Goal: Task Accomplishment & Management: Use online tool/utility

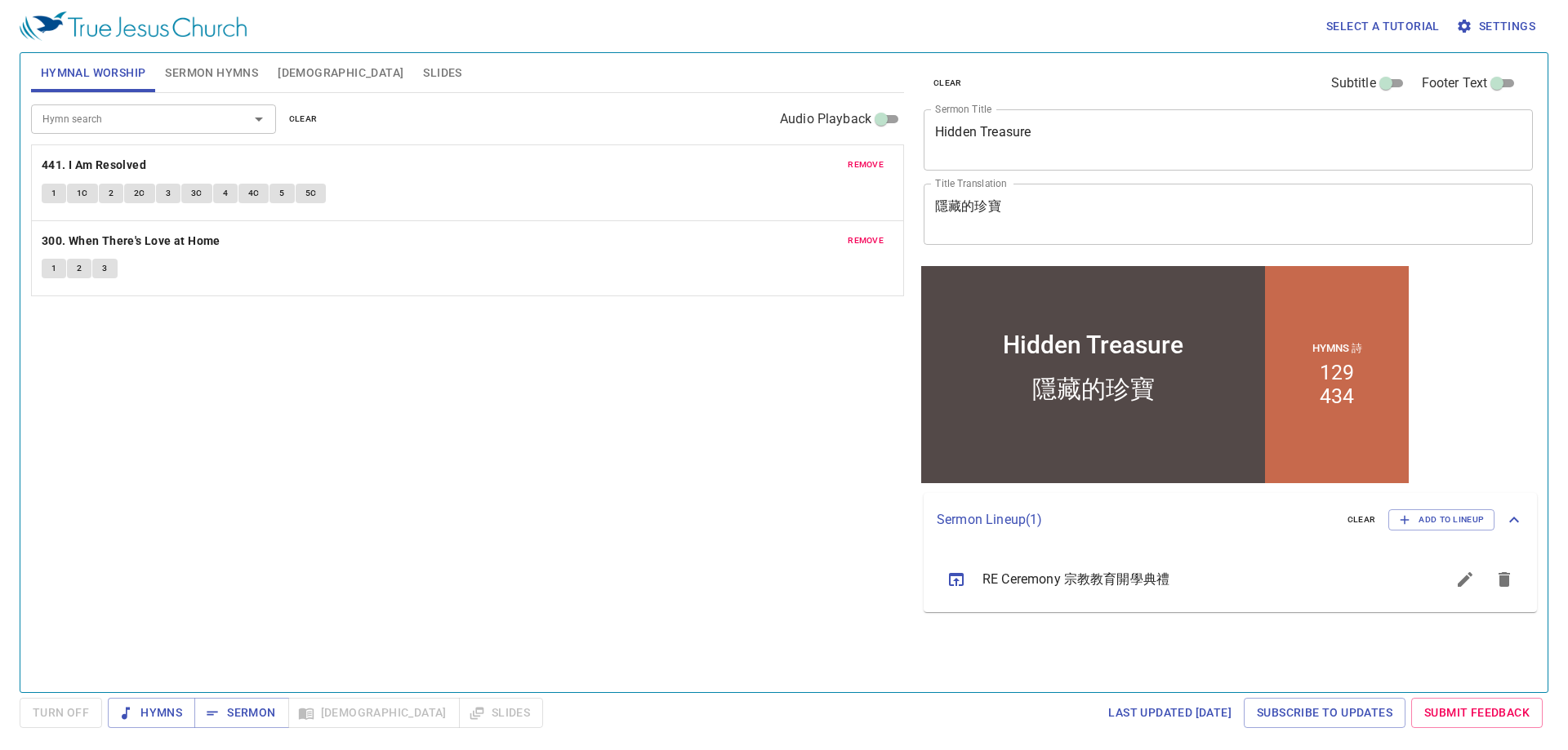
click at [423, 74] on span "Slides" at bounding box center [441, 74] width 38 height 20
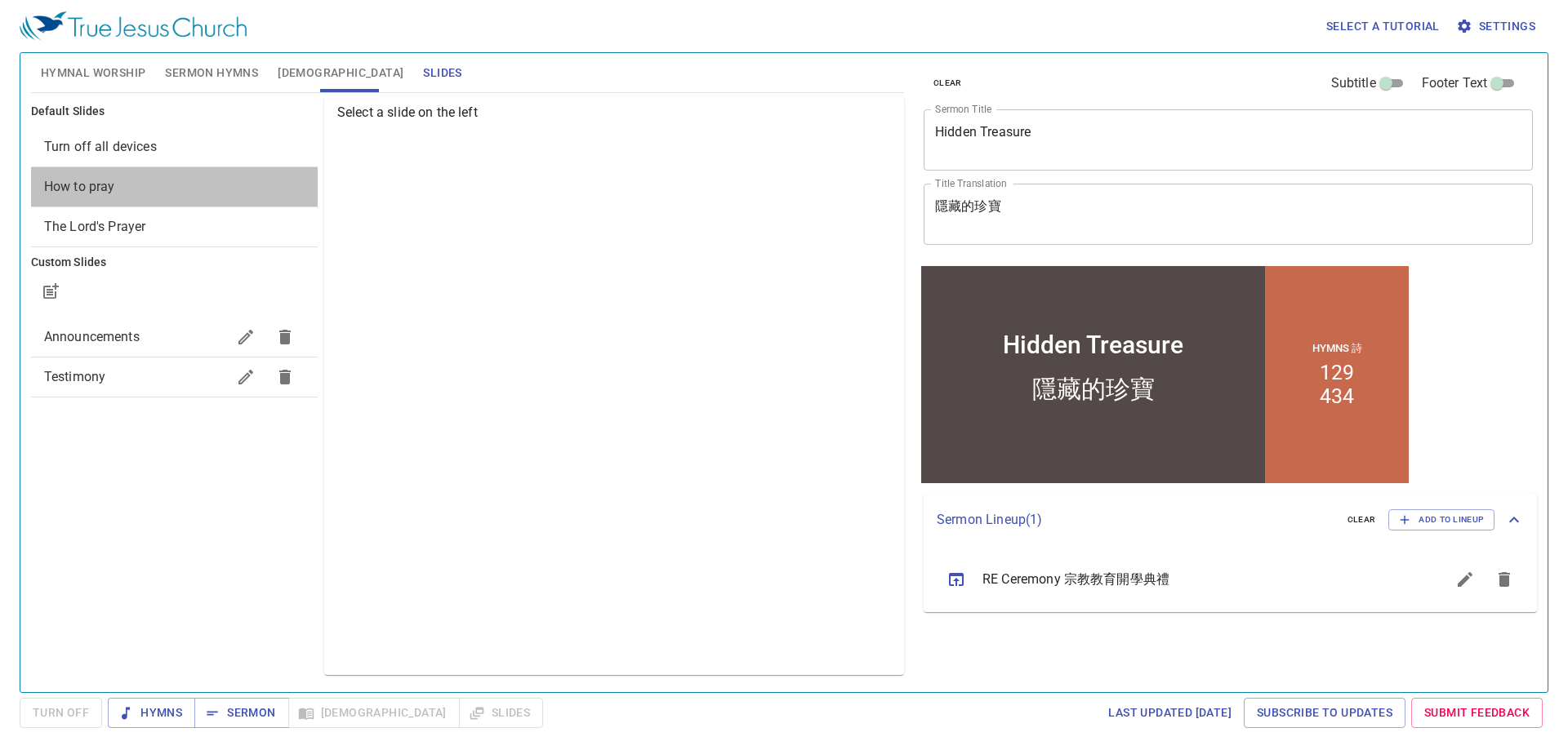
click at [128, 194] on span "How to pray" at bounding box center [174, 186] width 261 height 20
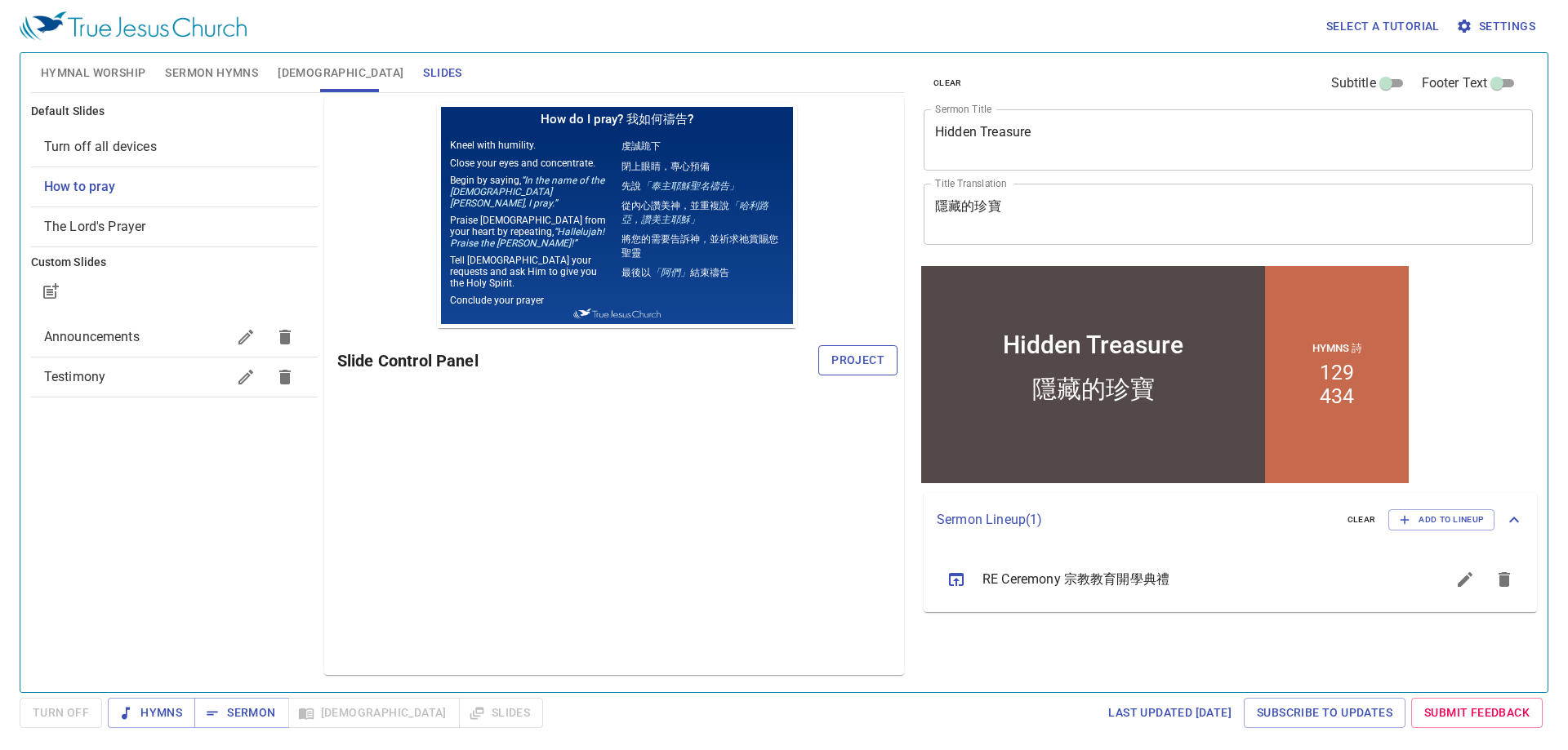
click at [836, 353] on span "Project" at bounding box center [858, 360] width 53 height 20
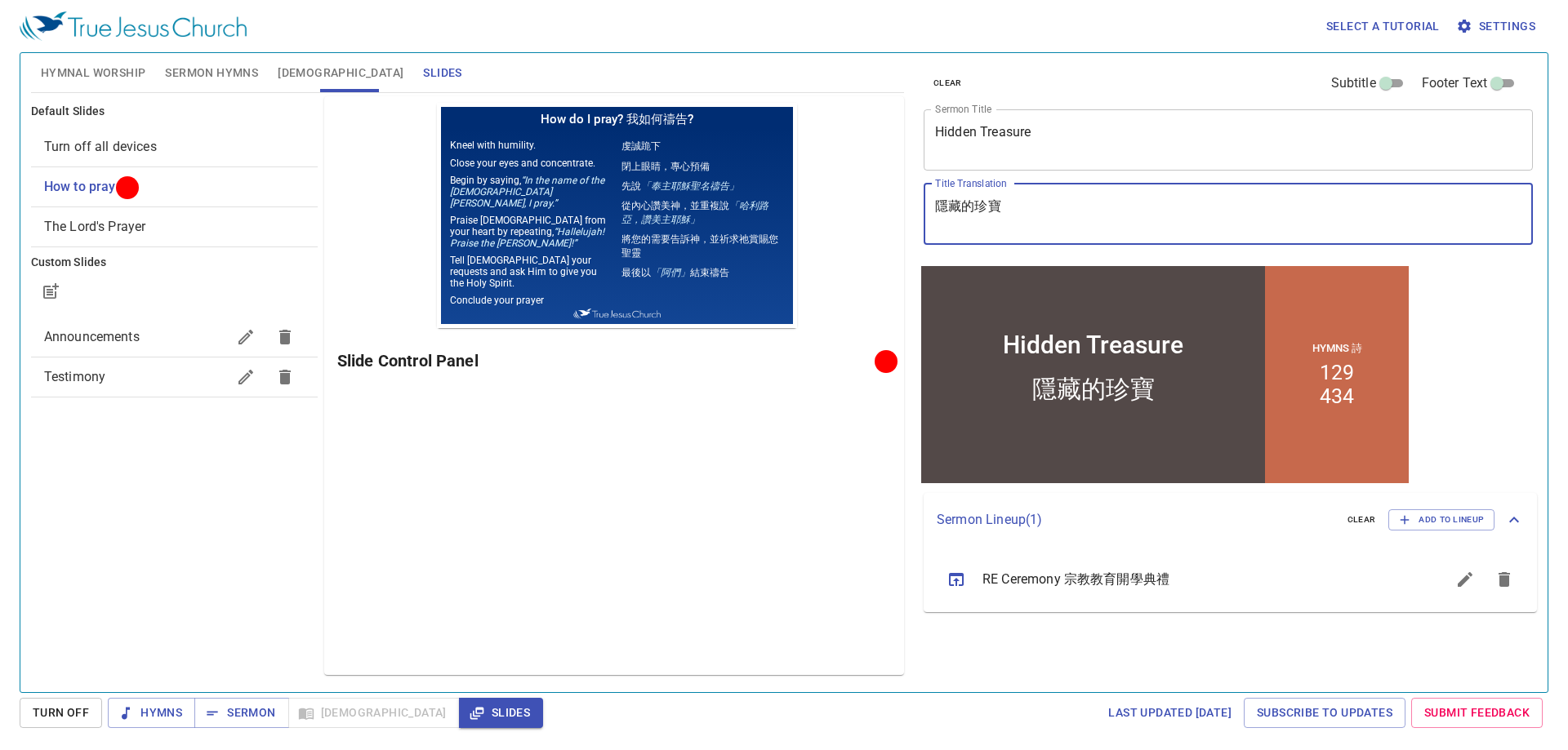
click at [1048, 205] on textarea "隱藏的珍寶" at bounding box center [1228, 213] width 587 height 31
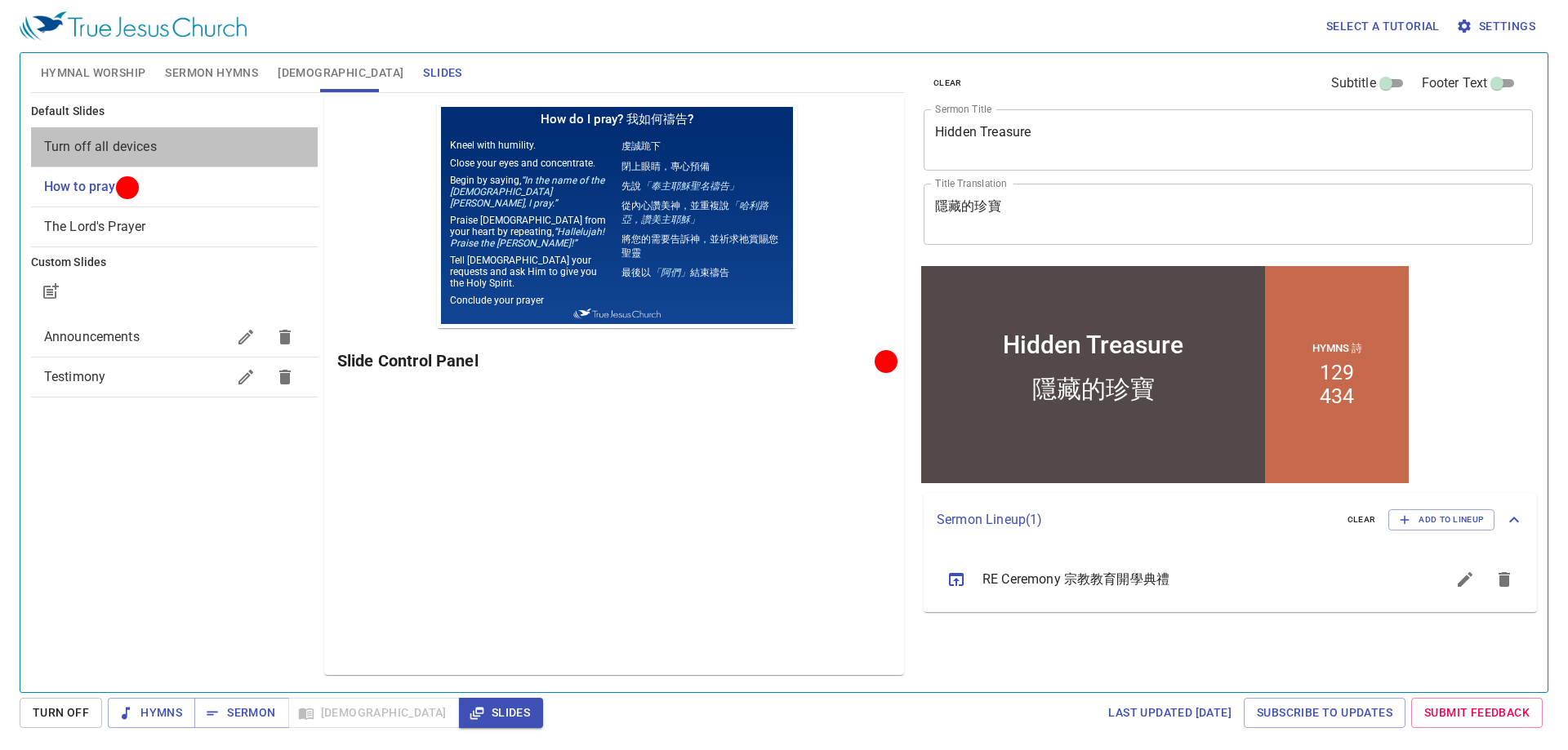
click at [115, 144] on span "Turn off all devices" at bounding box center [100, 146] width 113 height 16
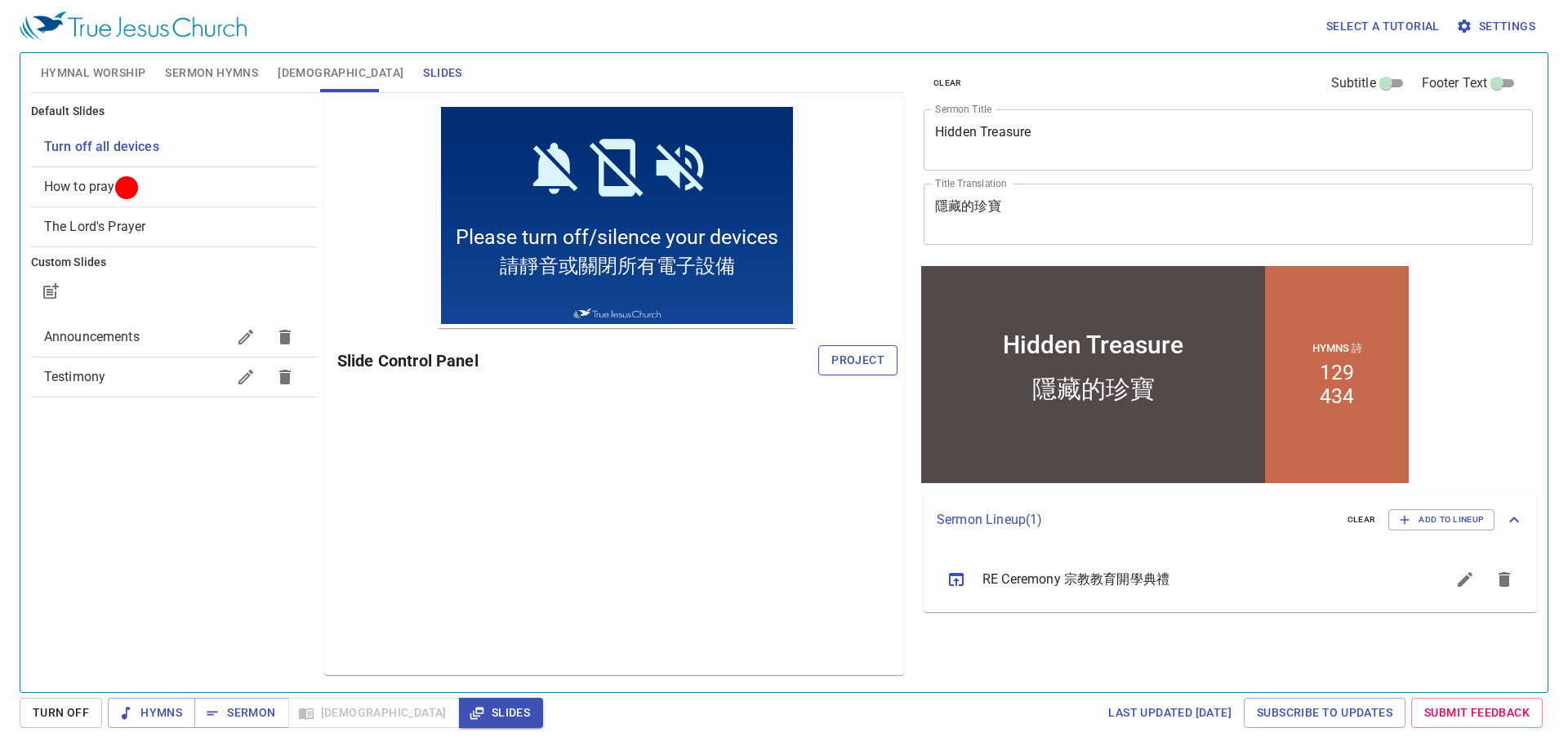
click at [873, 362] on span "Project" at bounding box center [858, 360] width 53 height 20
click at [185, 69] on span "Sermon Hymns" at bounding box center [211, 74] width 93 height 20
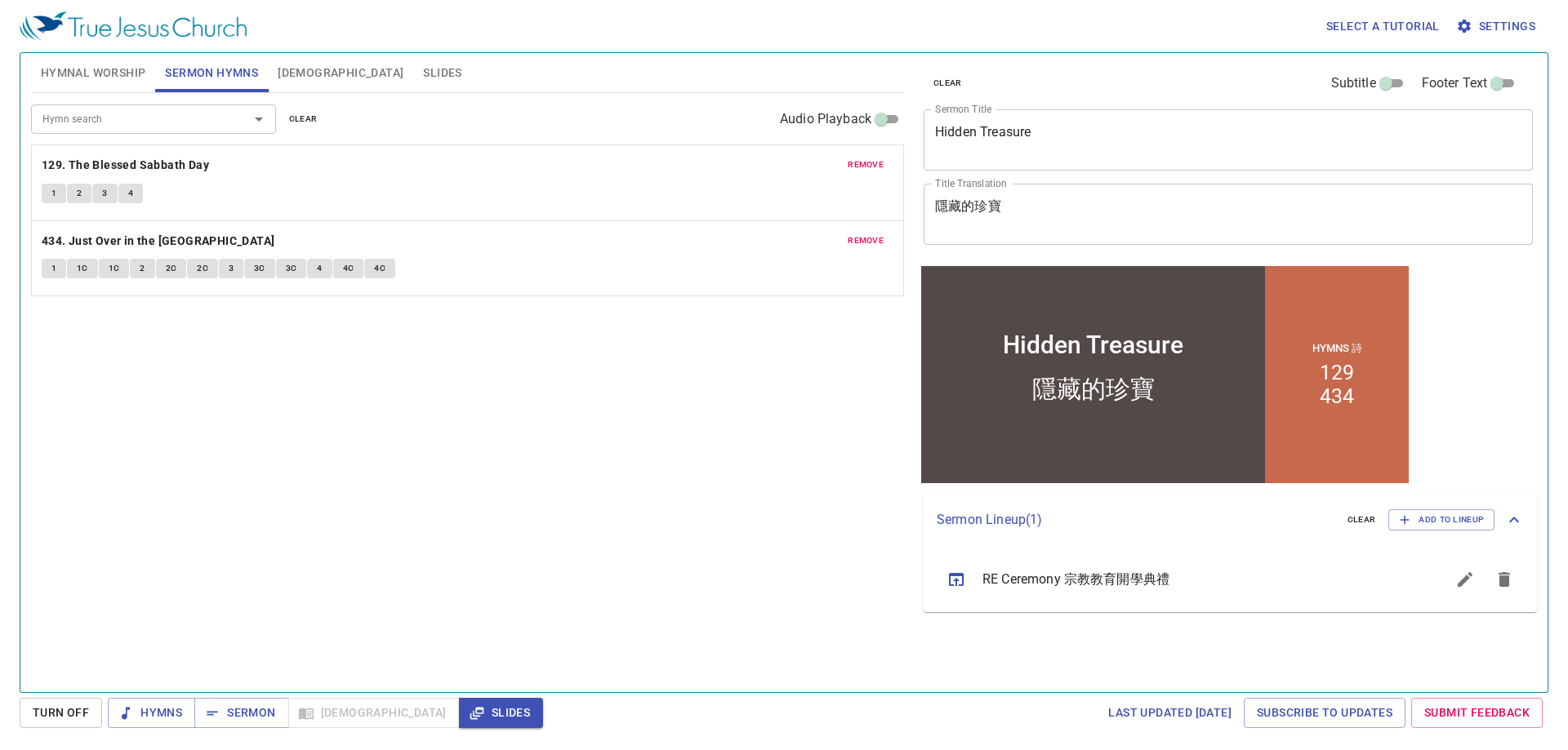
click at [276, 119] on div "Hymn search Hymn search clear Audio Playback" at bounding box center [466, 119] width 872 height 52
click at [313, 119] on span "clear" at bounding box center [303, 119] width 29 height 15
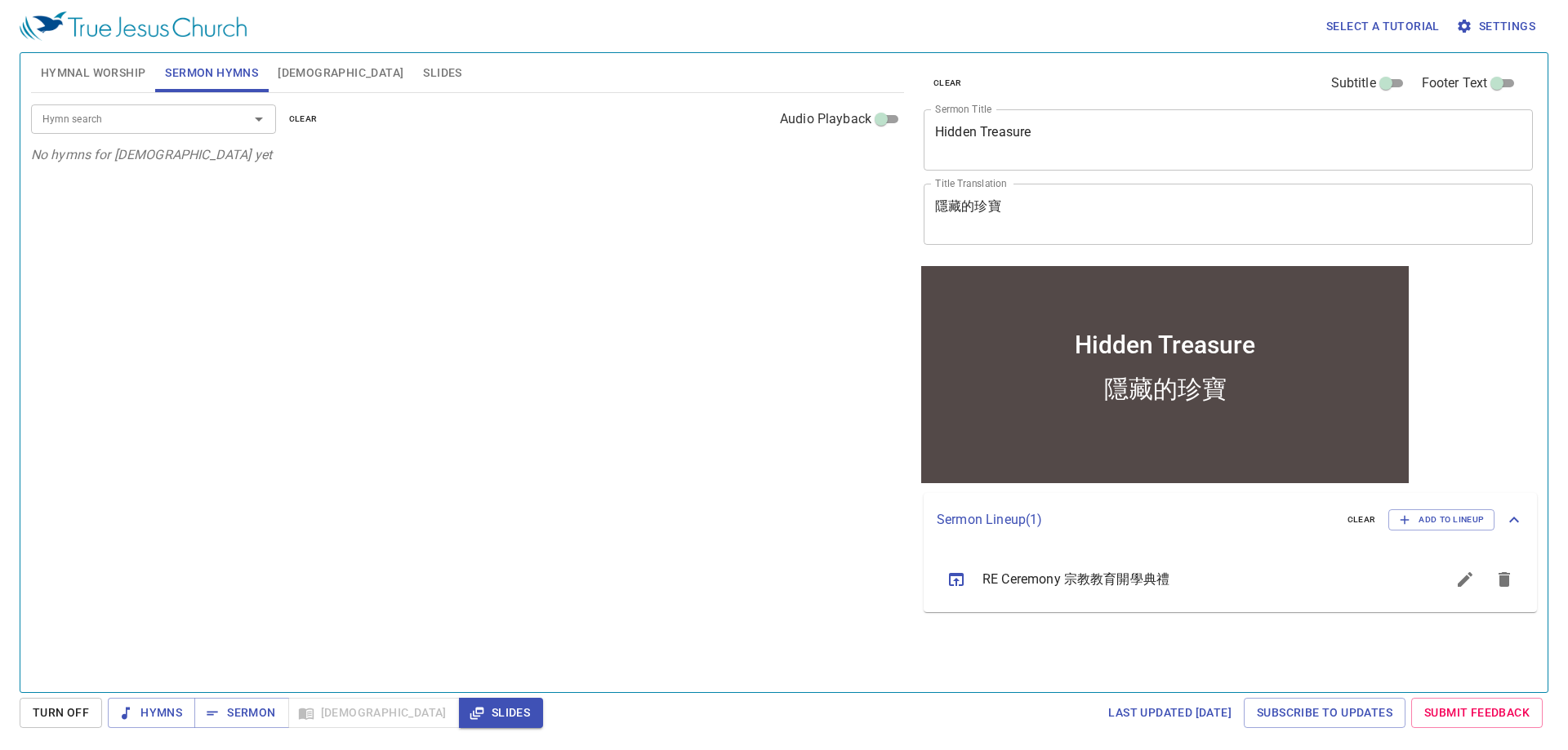
click at [93, 80] on span "Hymnal Worship" at bounding box center [93, 74] width 105 height 20
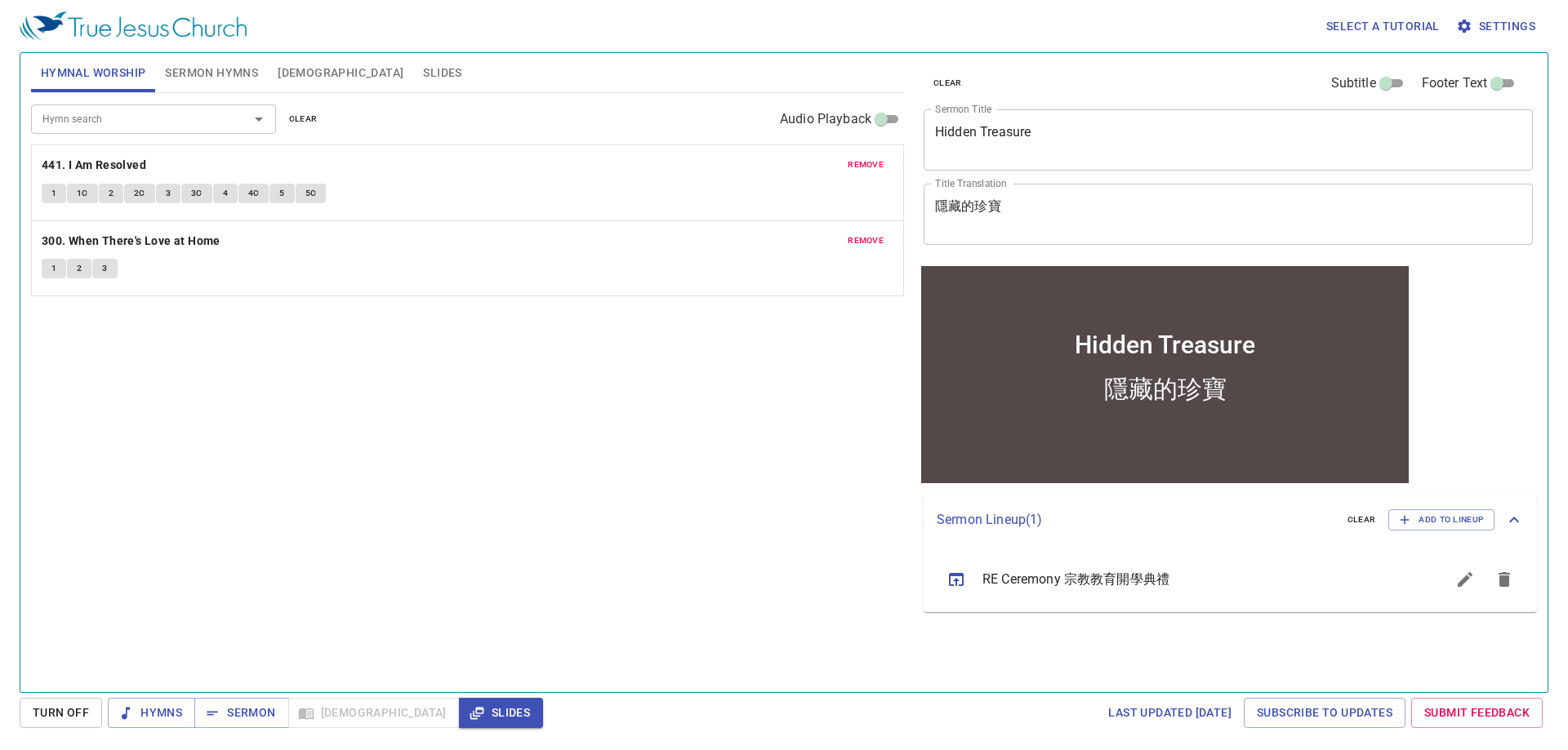
click at [297, 114] on span "clear" at bounding box center [303, 119] width 29 height 15
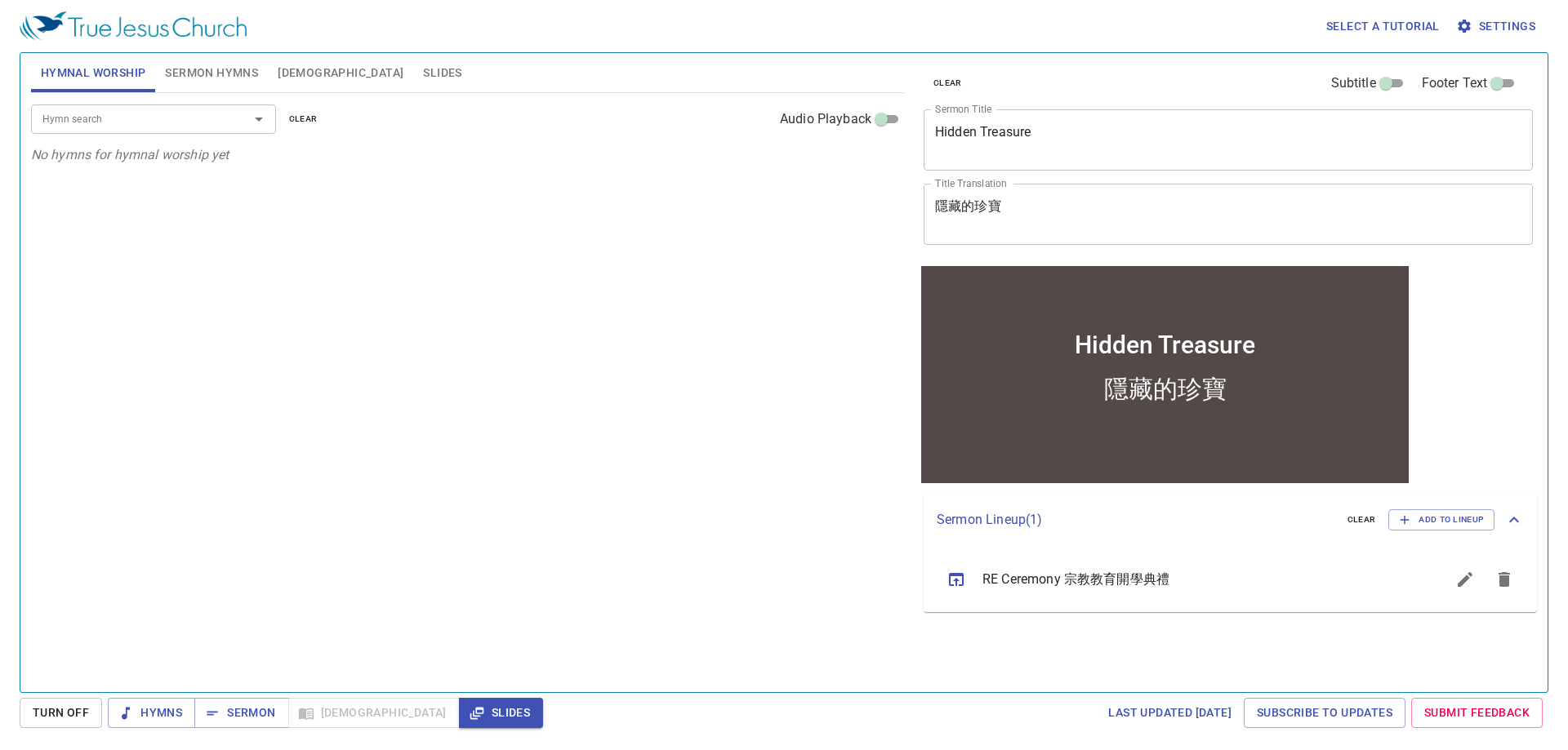
click at [968, 129] on textarea "Hidden Treasure" at bounding box center [1228, 139] width 587 height 31
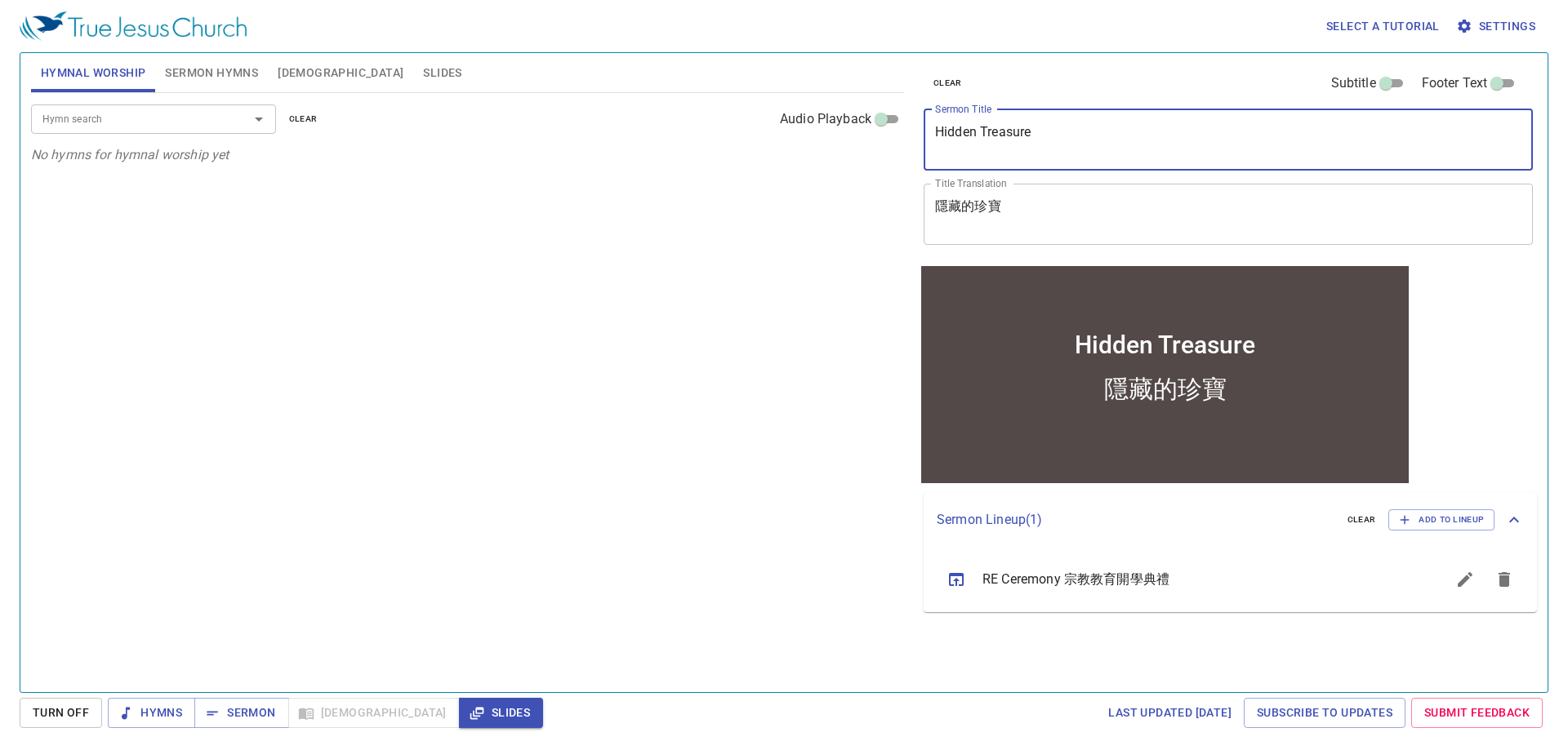
click at [968, 129] on textarea "Hidden Treasure" at bounding box center [1228, 139] width 587 height 31
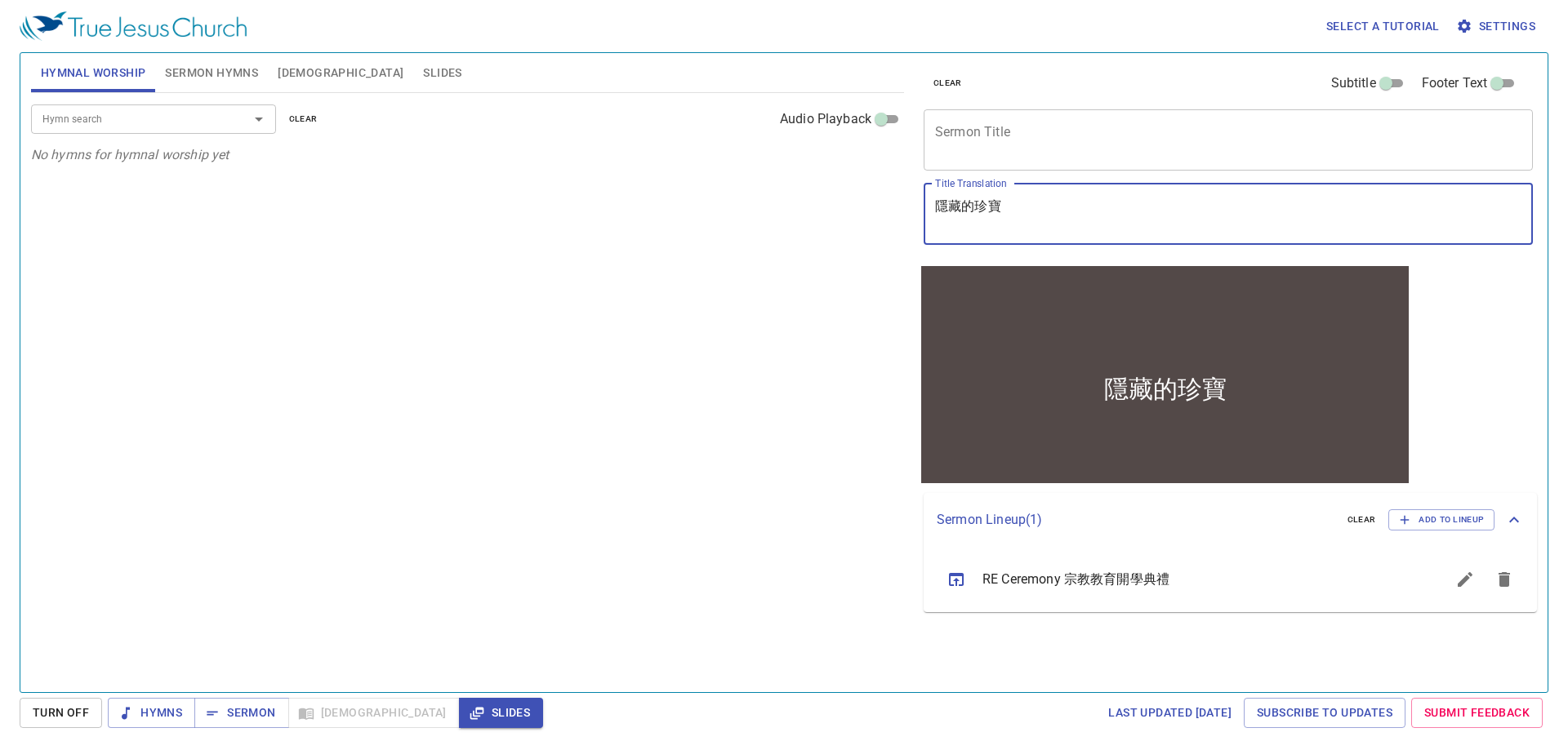
click at [959, 198] on textarea "隱藏的珍寶" at bounding box center [1228, 213] width 587 height 31
click at [762, 275] on div "Hymn search Hymn search clear Audio Playback No hymns for hymnal worship yet" at bounding box center [466, 385] width 872 height 585
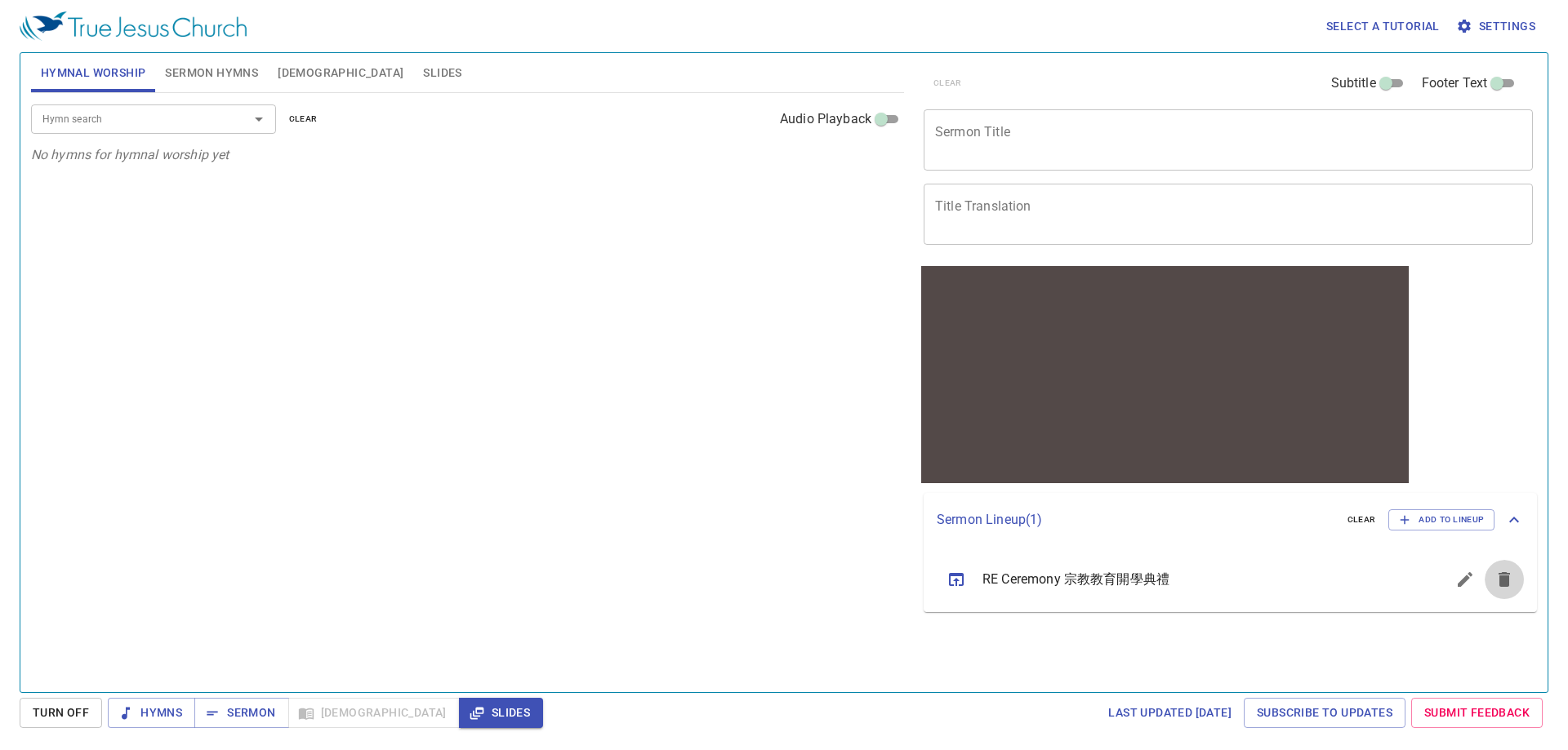
click at [1048, 530] on icon "sermon lineup list" at bounding box center [1504, 580] width 11 height 15
click at [325, 346] on div "Hymn search Hymn search clear Audio Playback No hymns for hymnal worship yet" at bounding box center [466, 385] width 872 height 585
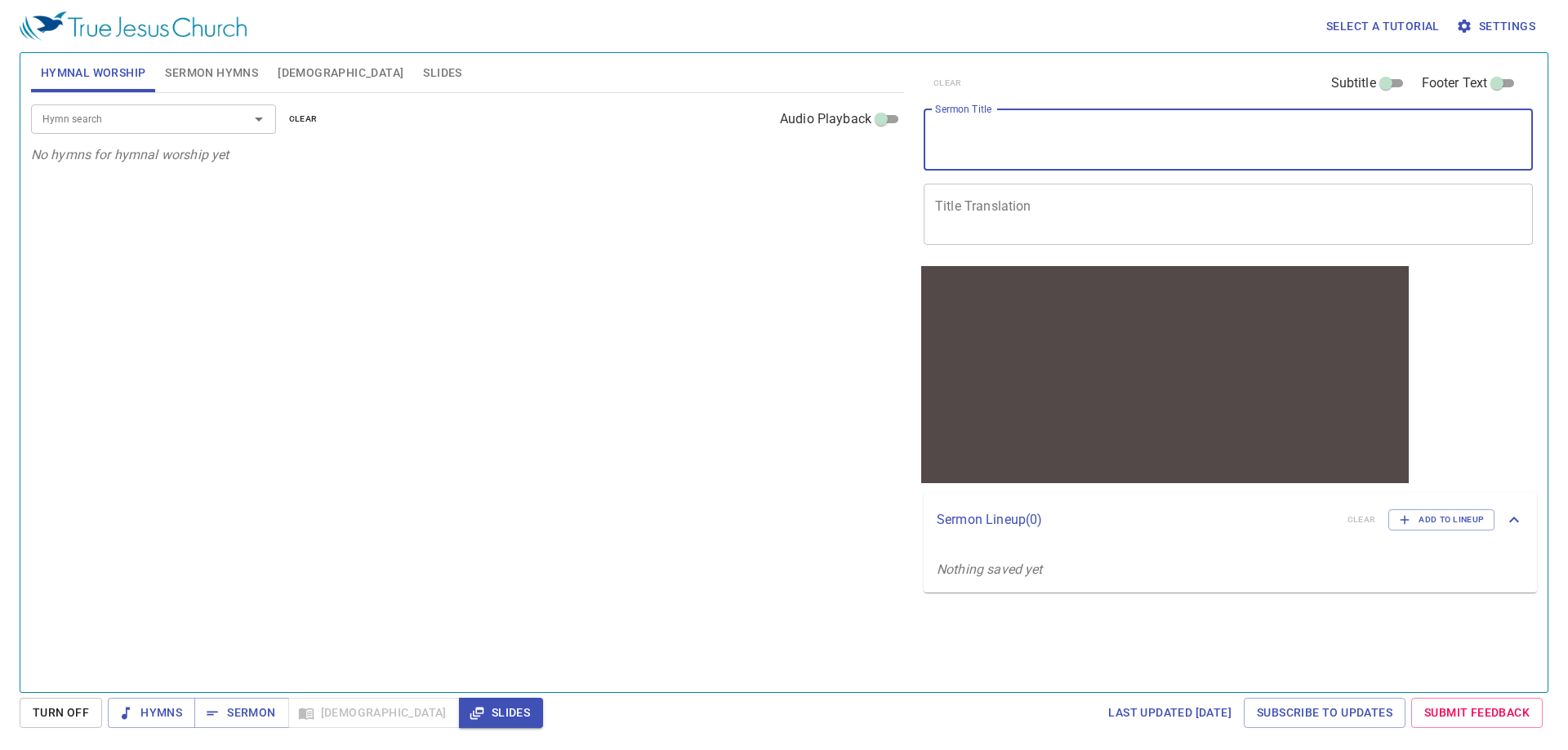
click at [1001, 137] on textarea "Sermon Title" at bounding box center [1228, 139] width 587 height 31
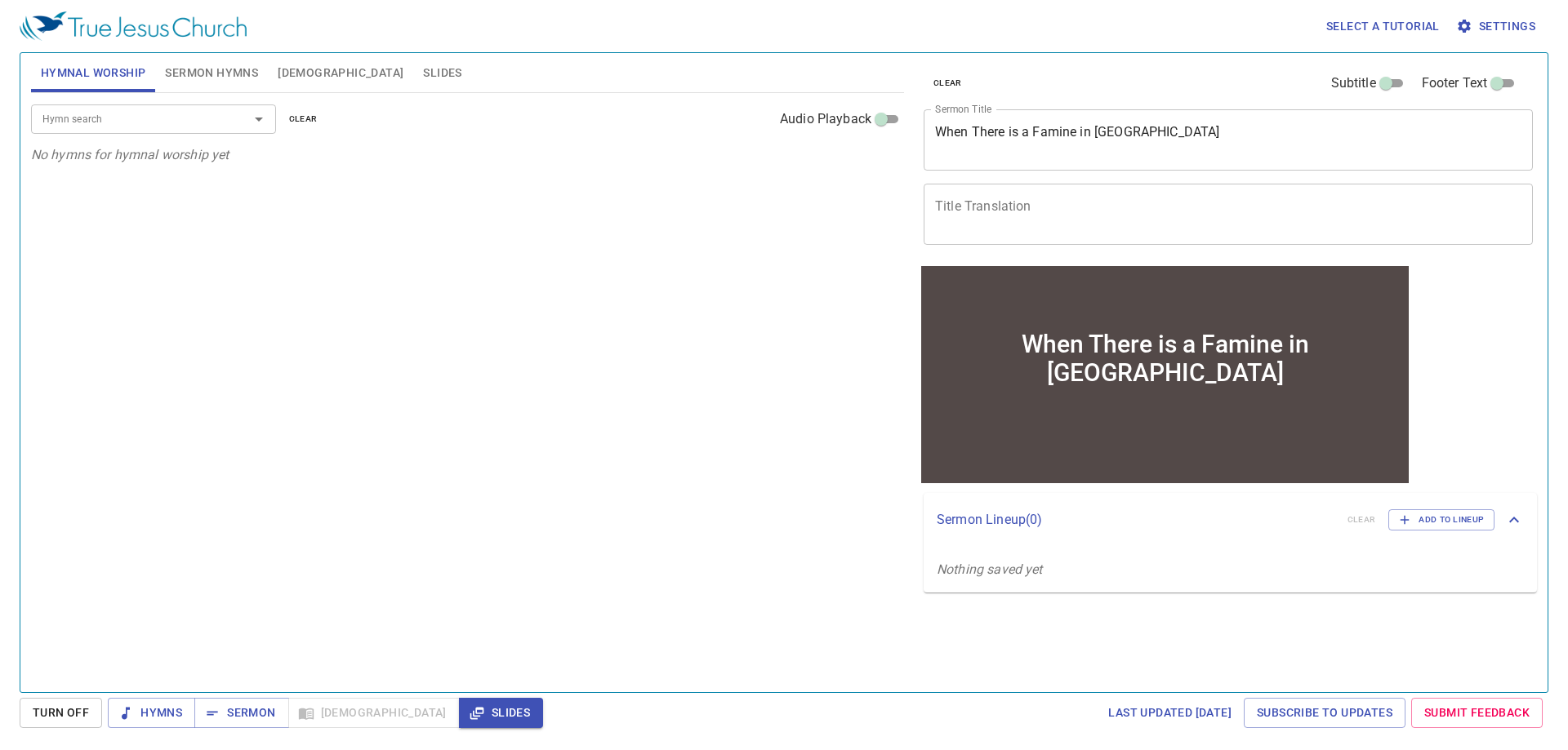
click at [1048, 178] on div "clear Subtitle Footer Text Sermon Title When There is a Famine in Cannna x Serm…" at bounding box center [1227, 157] width 620 height 208
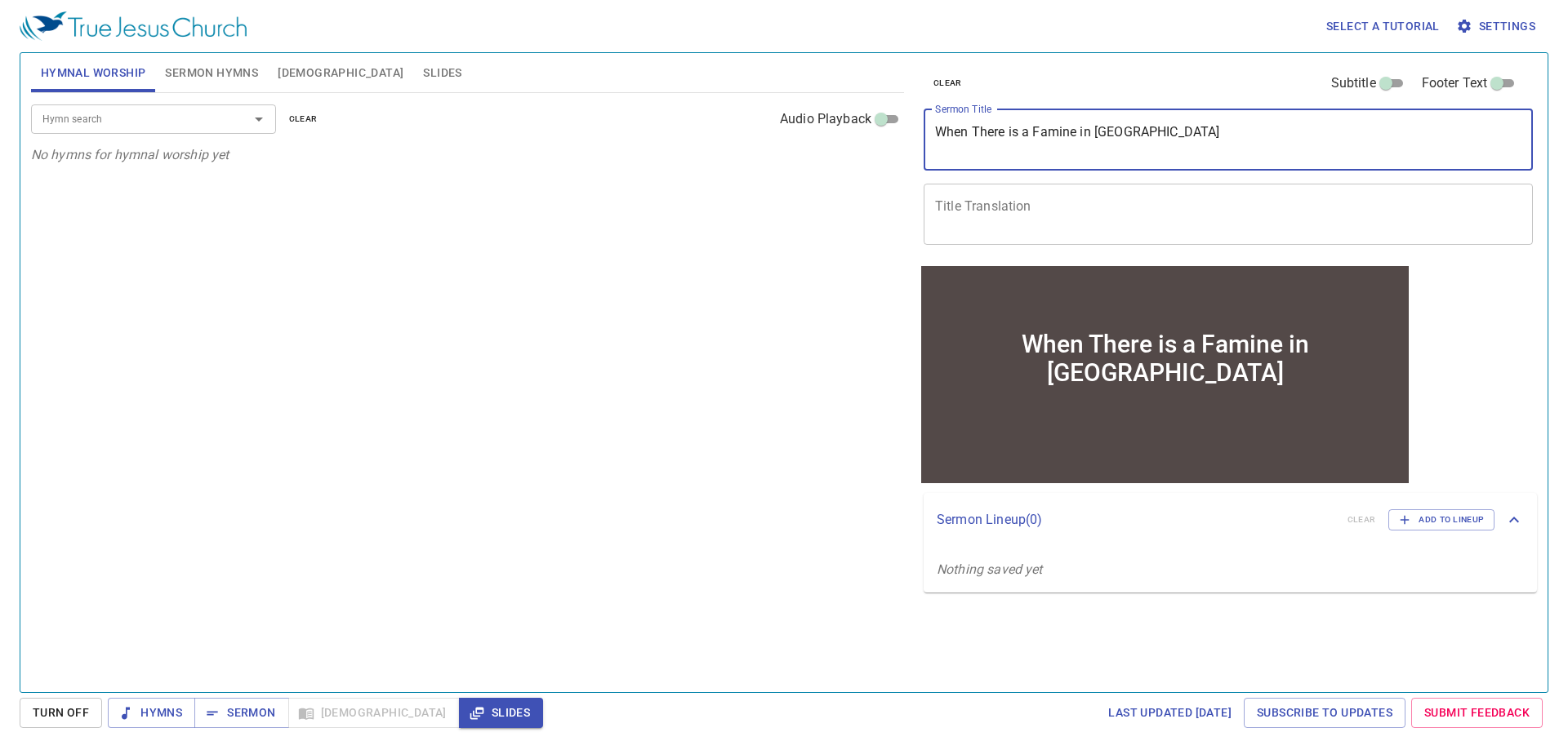
click at [1048, 131] on textarea "When There is a Famine in Cannna" at bounding box center [1228, 139] width 587 height 31
type textarea "When There is a Famine in Cannae"
click at [1048, 191] on div "x Title Translation" at bounding box center [1228, 214] width 609 height 61
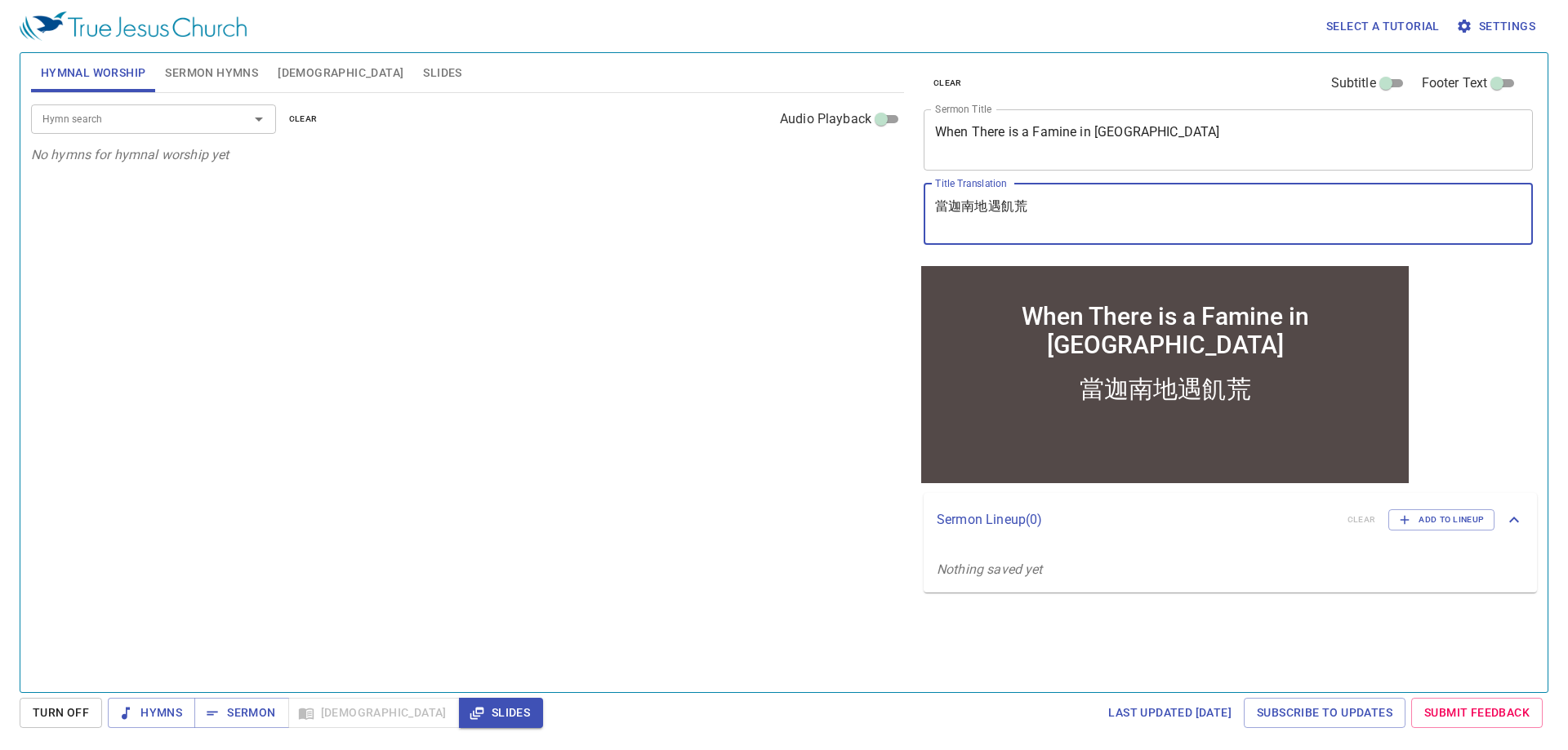
click at [1007, 208] on textarea "當迦南地遇飢荒" at bounding box center [1228, 213] width 587 height 31
type textarea "當迦南地遇飢荒"
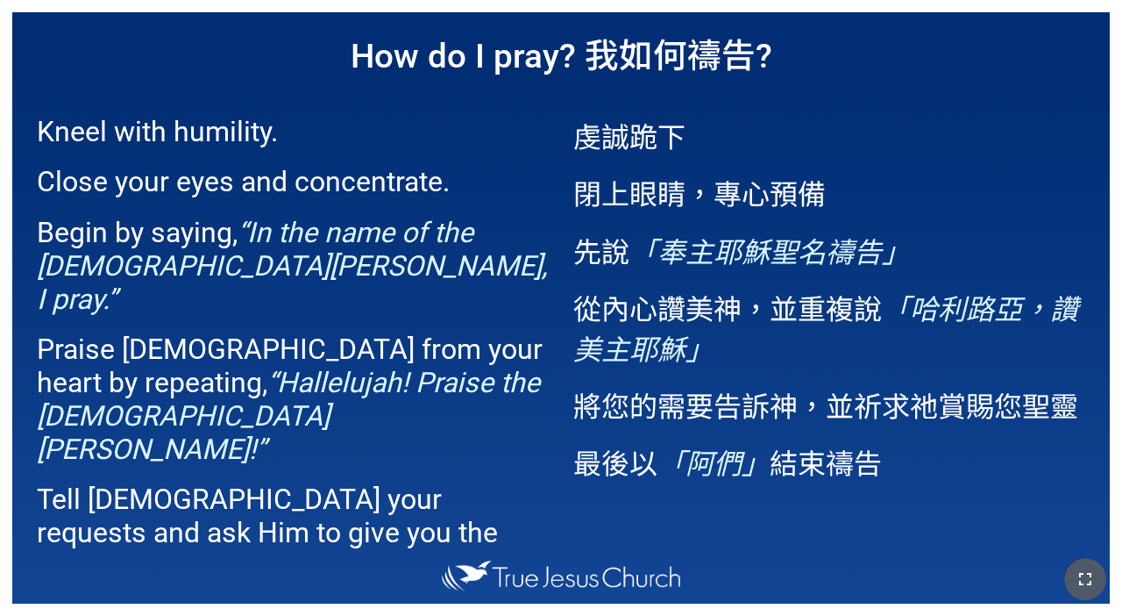
click at [701, 559] on button "button" at bounding box center [1086, 579] width 42 height 42
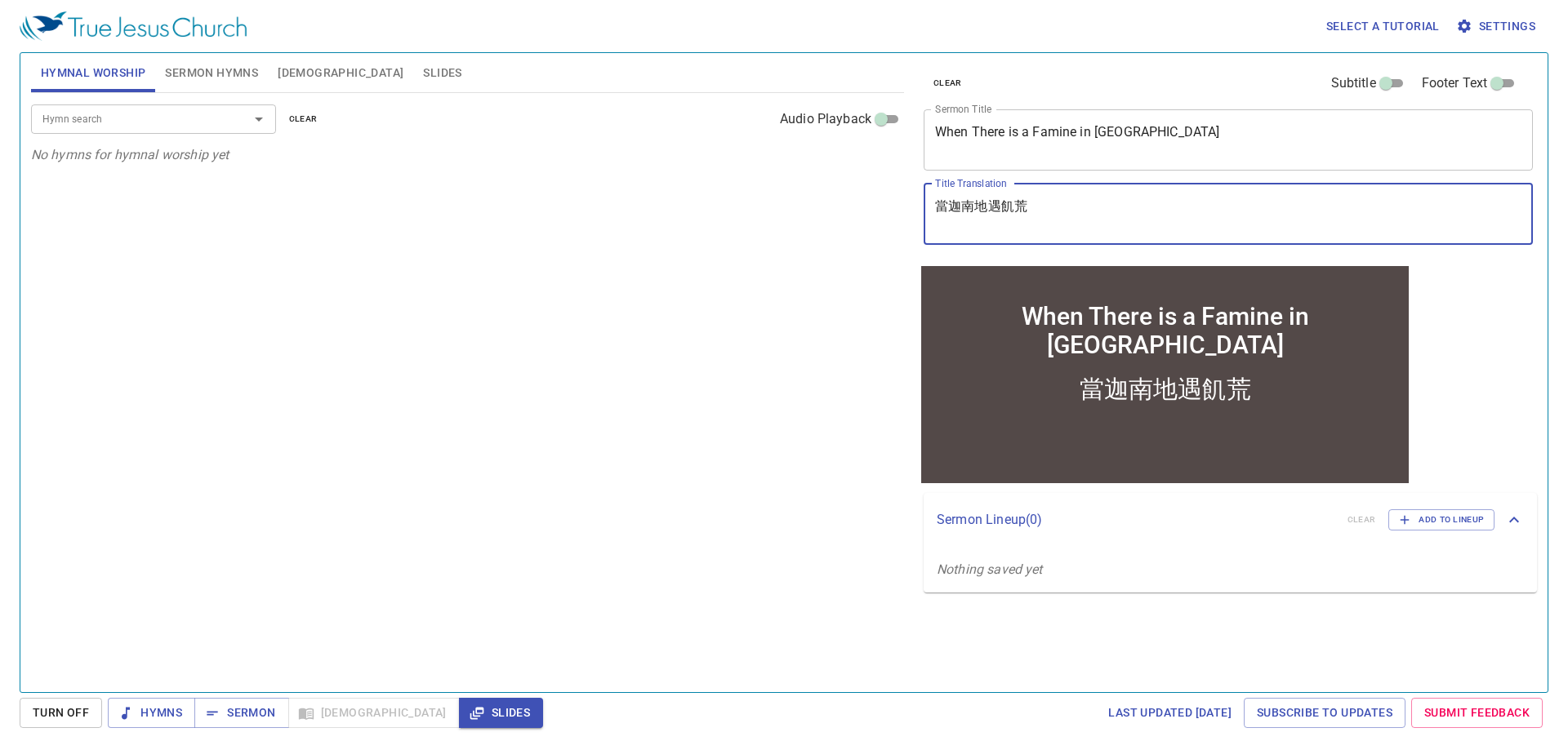
click at [1158, 132] on textarea "When There is a Famine in Cannae" at bounding box center [1228, 139] width 587 height 31
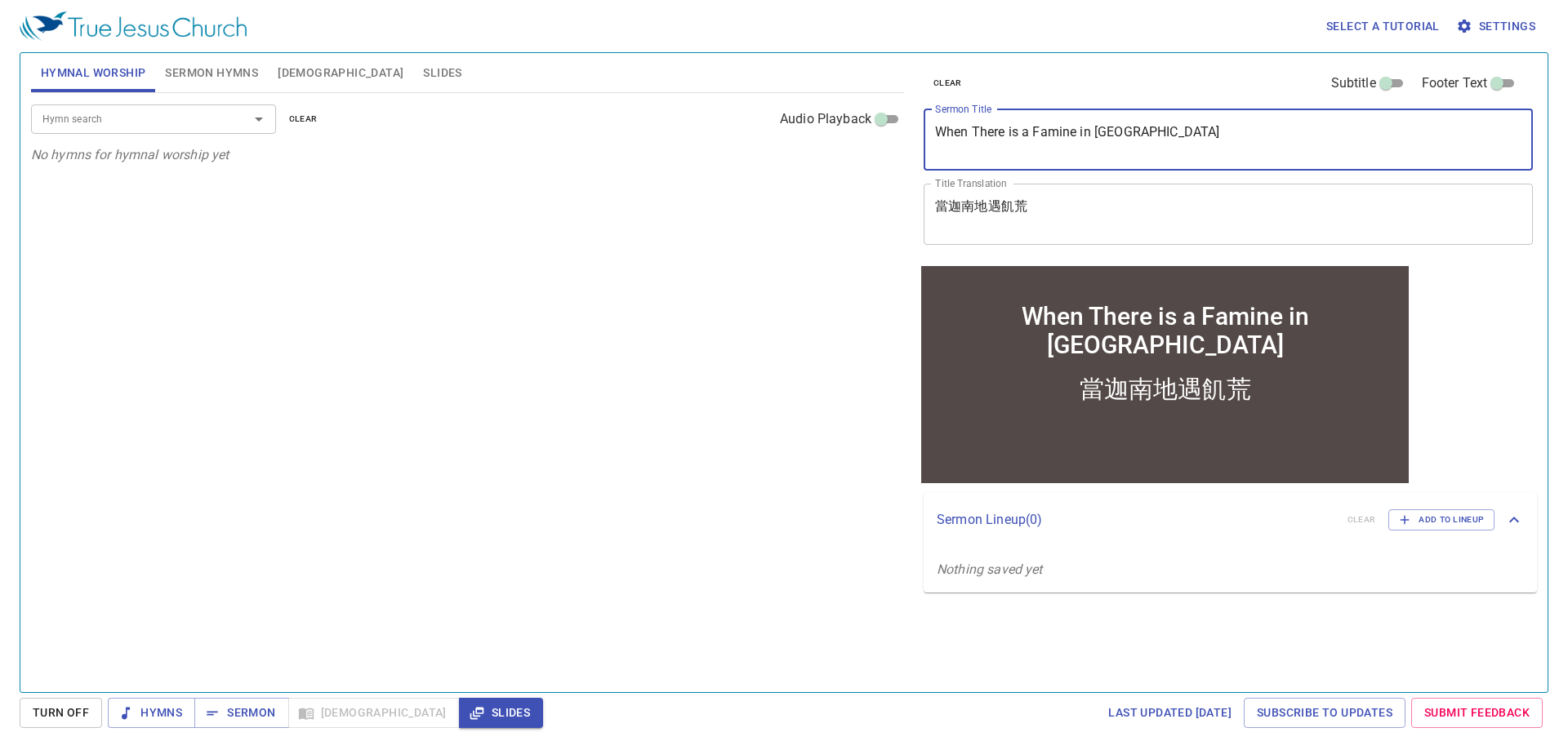
type textarea "When There is a Famine in [GEOGRAPHIC_DATA]"
click at [1092, 127] on textarea "When There is a Famine in [GEOGRAPHIC_DATA]" at bounding box center [1228, 139] width 587 height 31
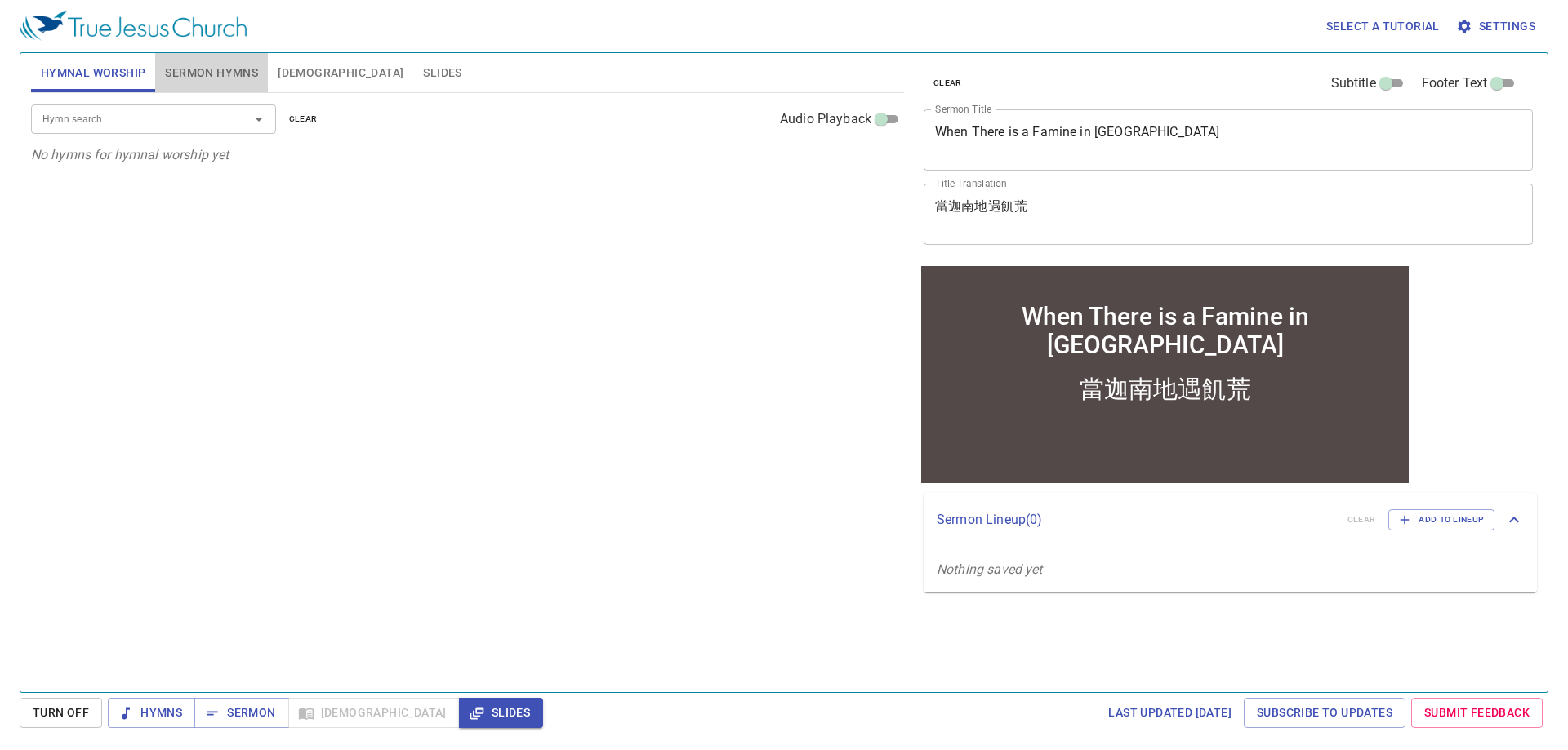
click at [191, 63] on span "Sermon Hymns" at bounding box center [211, 74] width 93 height 20
click at [211, 110] on input "Hymn search" at bounding box center [129, 119] width 187 height 19
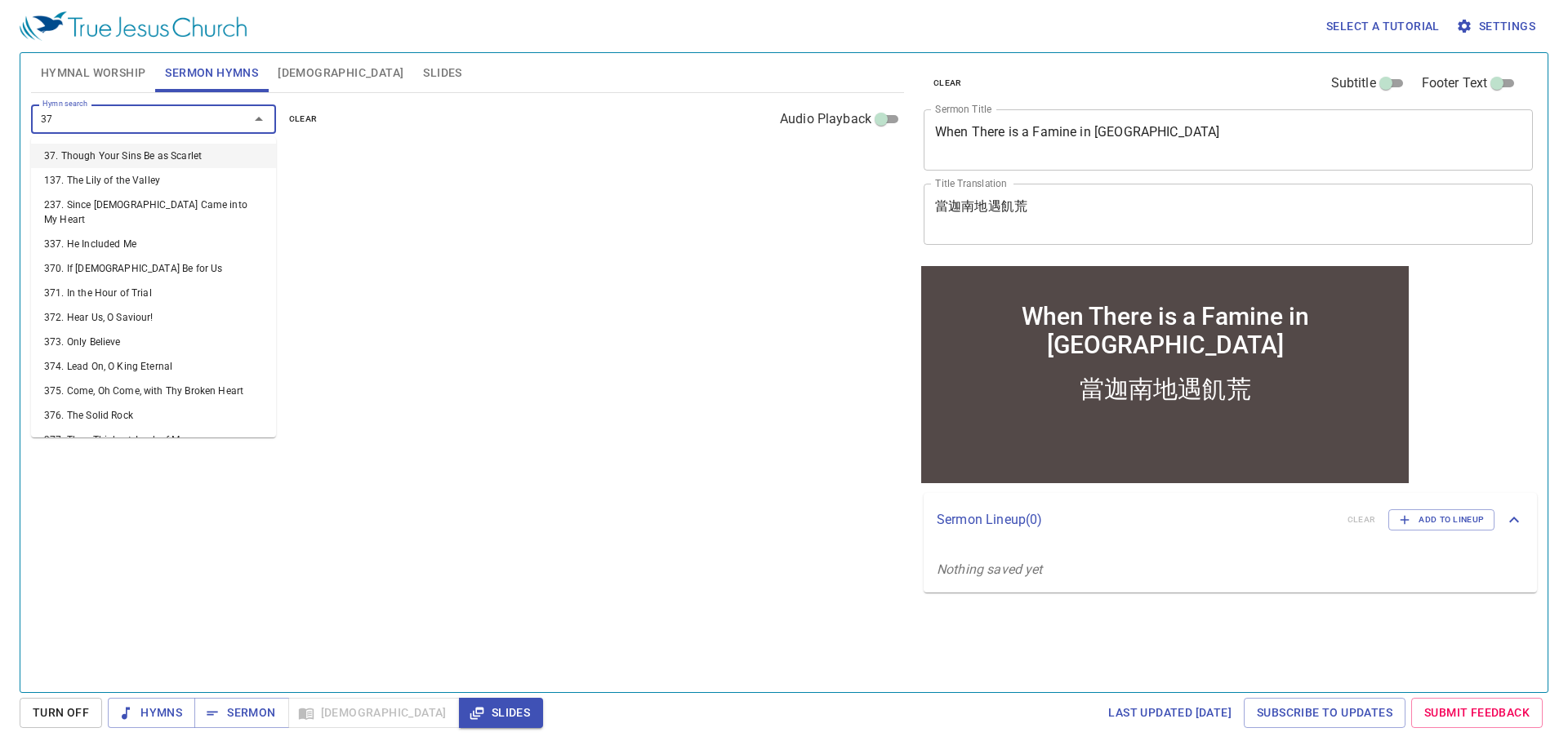
type input "371"
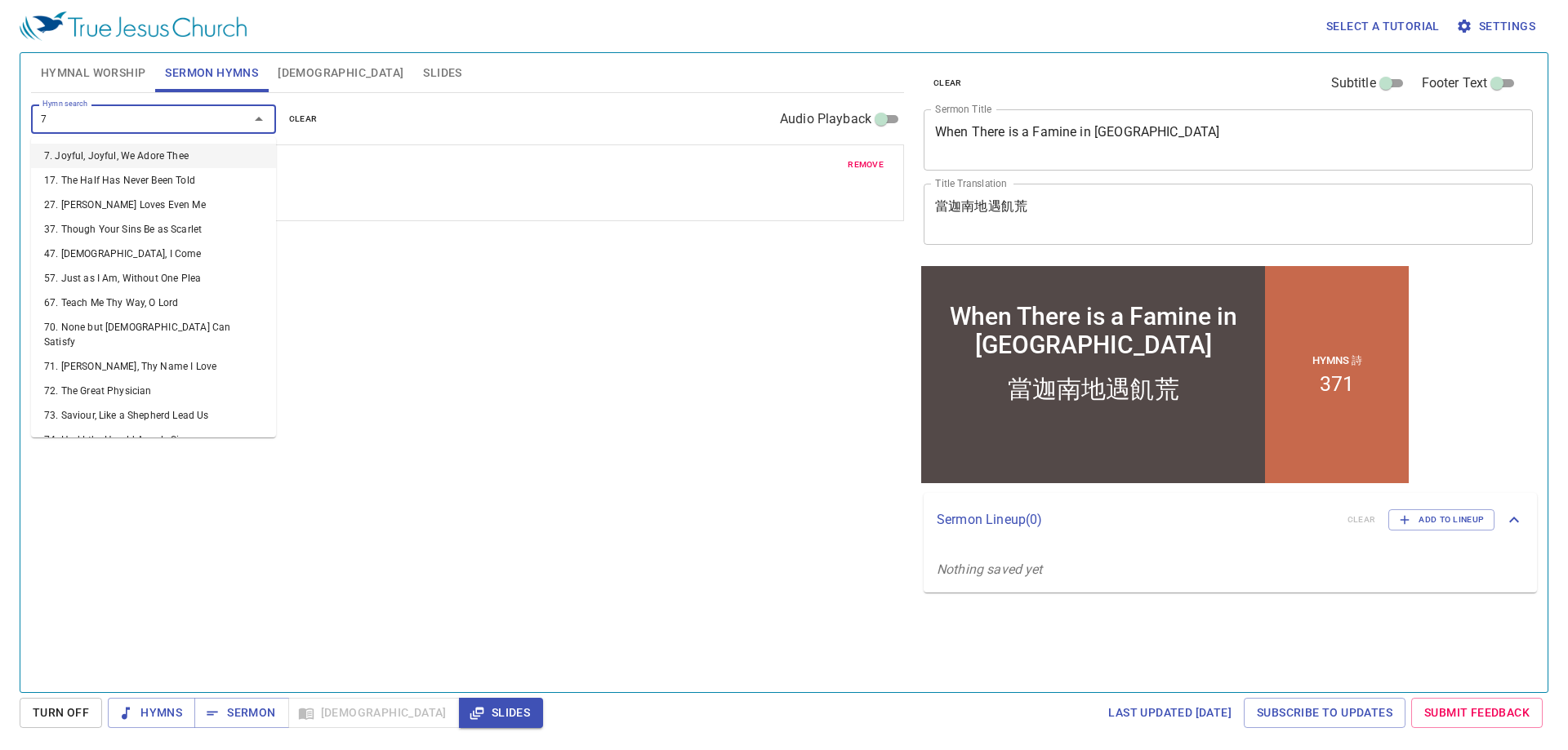
type input "72"
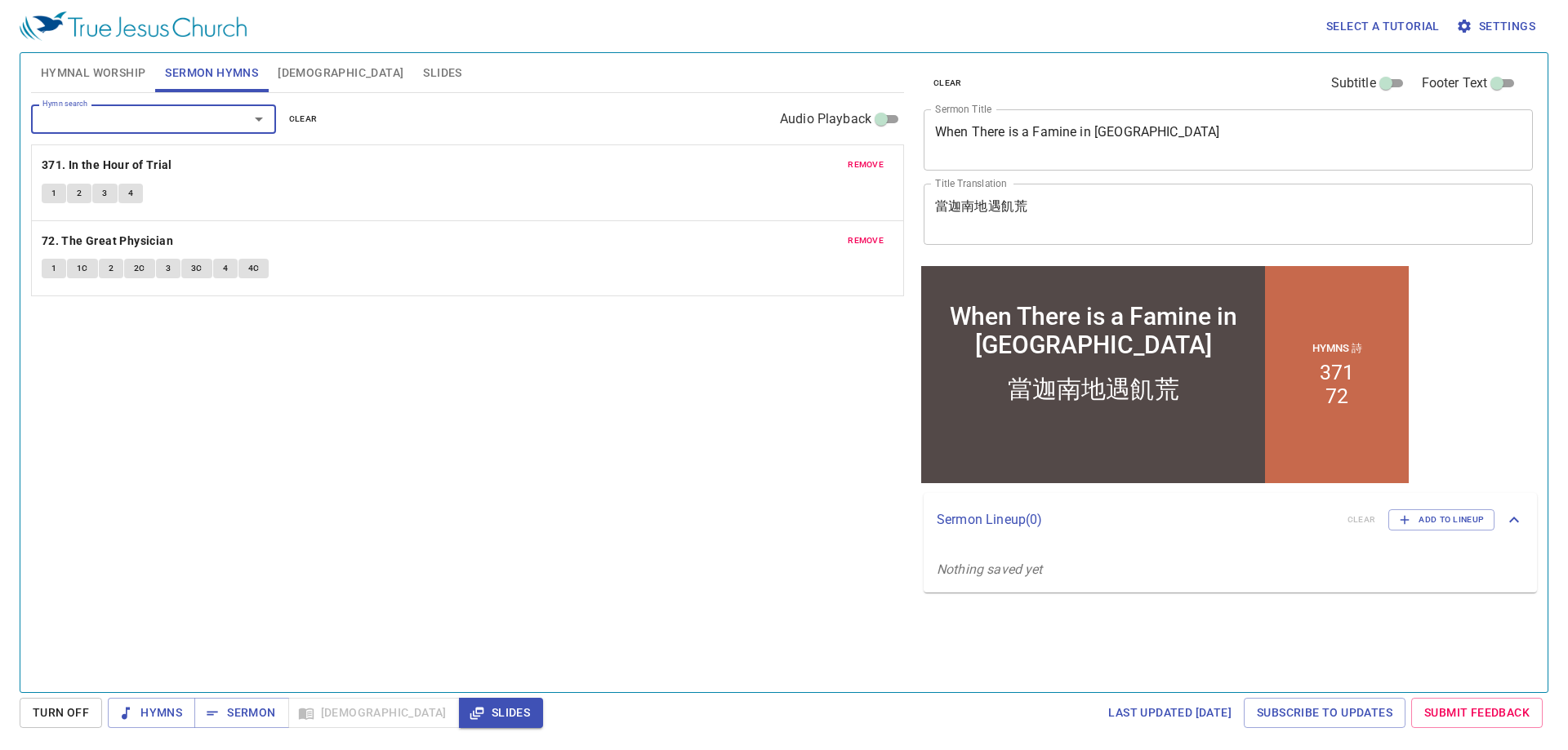
click at [1005, 137] on textarea "When There is a Famine in [GEOGRAPHIC_DATA]" at bounding box center [1228, 139] width 587 height 31
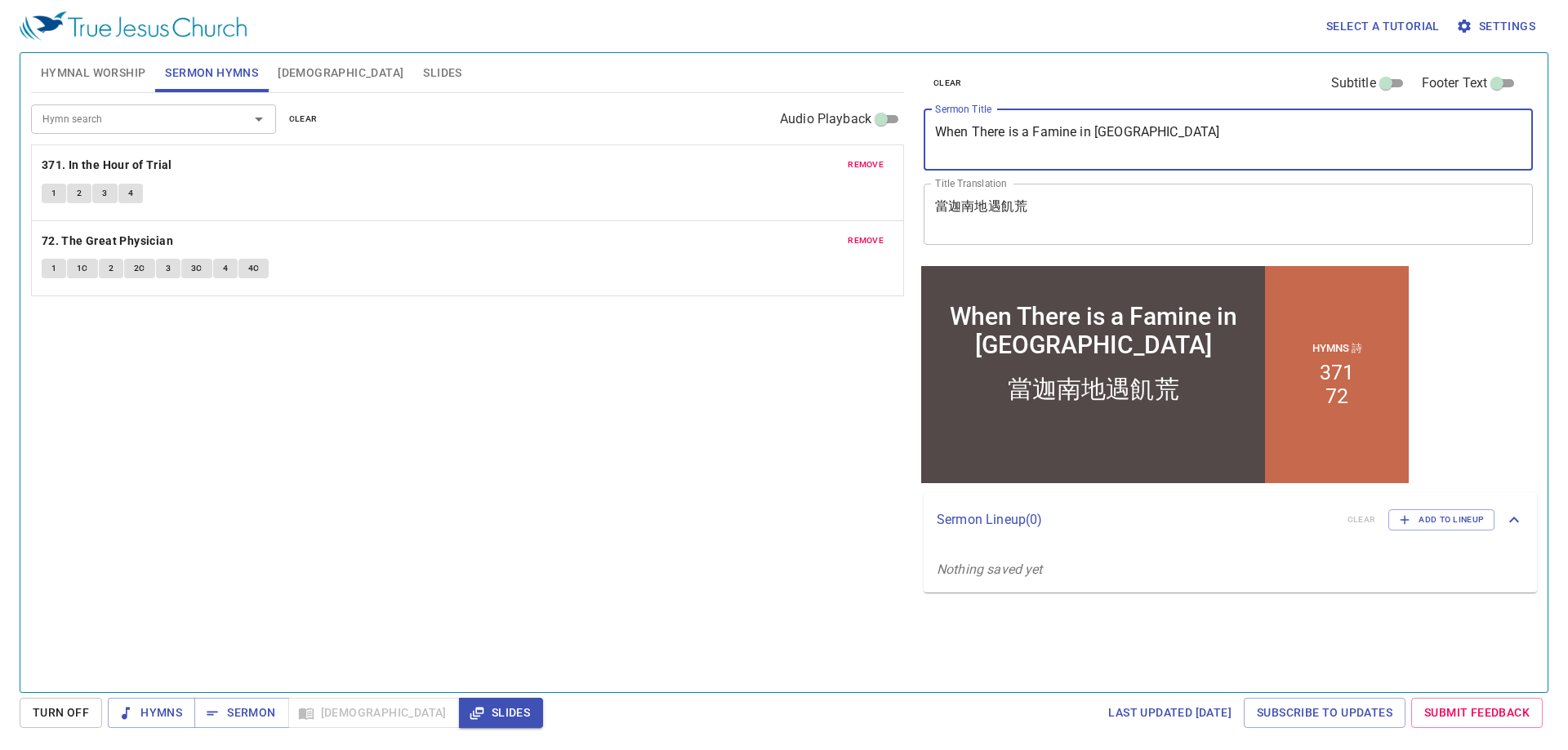
click at [1005, 137] on textarea "When There is a Famine in [GEOGRAPHIC_DATA]" at bounding box center [1228, 139] width 587 height 31
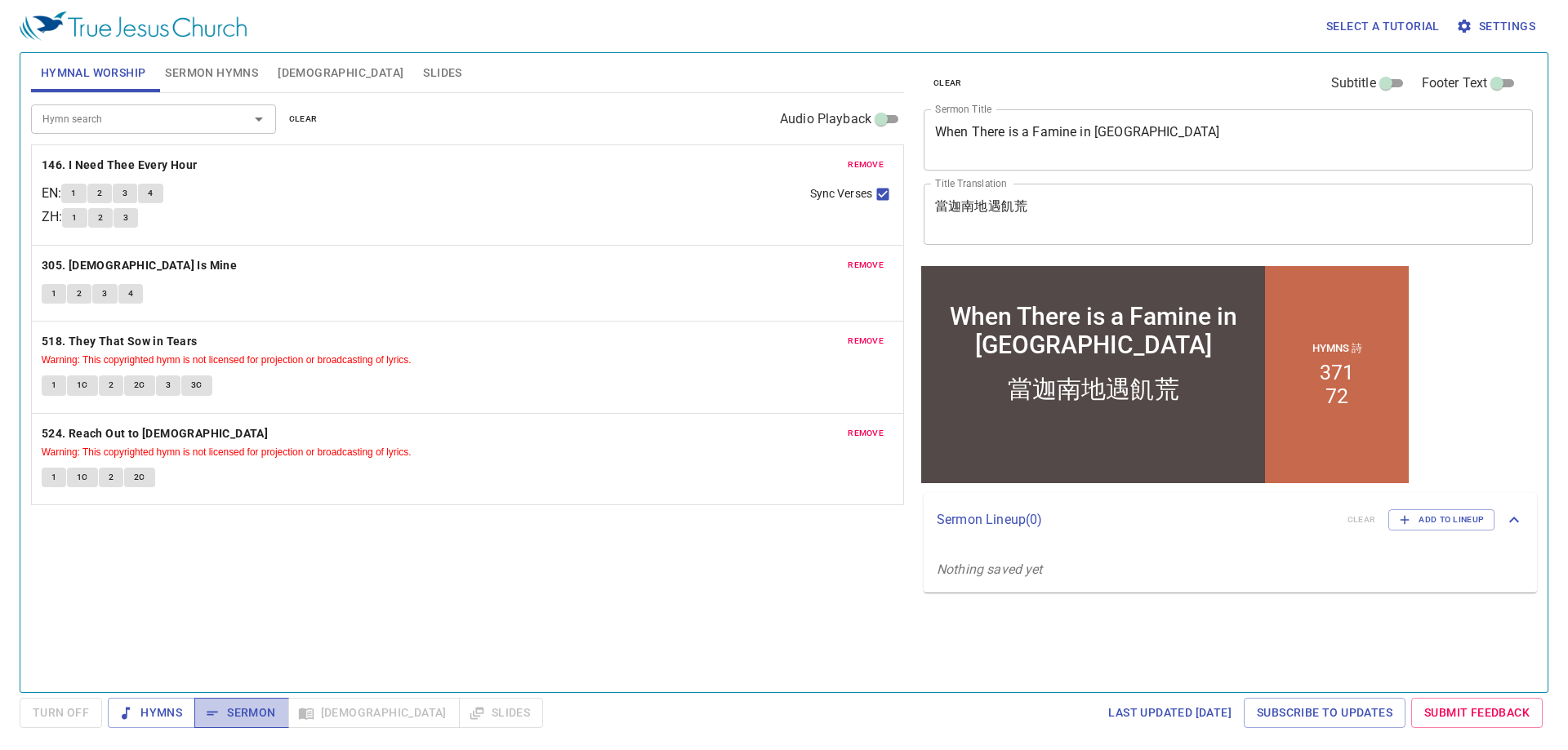
click at [243, 702] on button "Sermon" at bounding box center [241, 713] width 94 height 30
click at [423, 70] on span "Slides" at bounding box center [441, 74] width 38 height 20
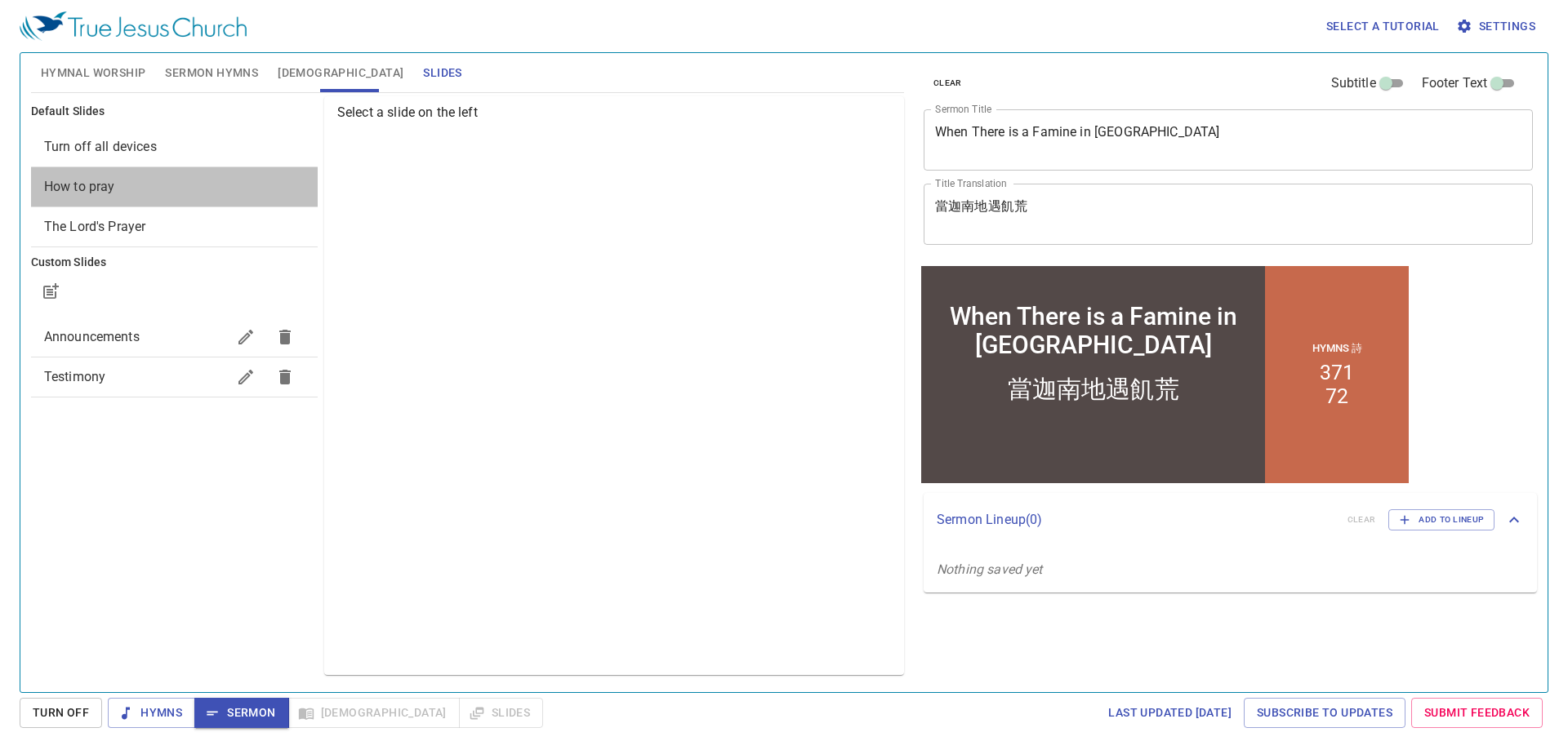
click at [145, 185] on span "How to pray" at bounding box center [174, 186] width 261 height 20
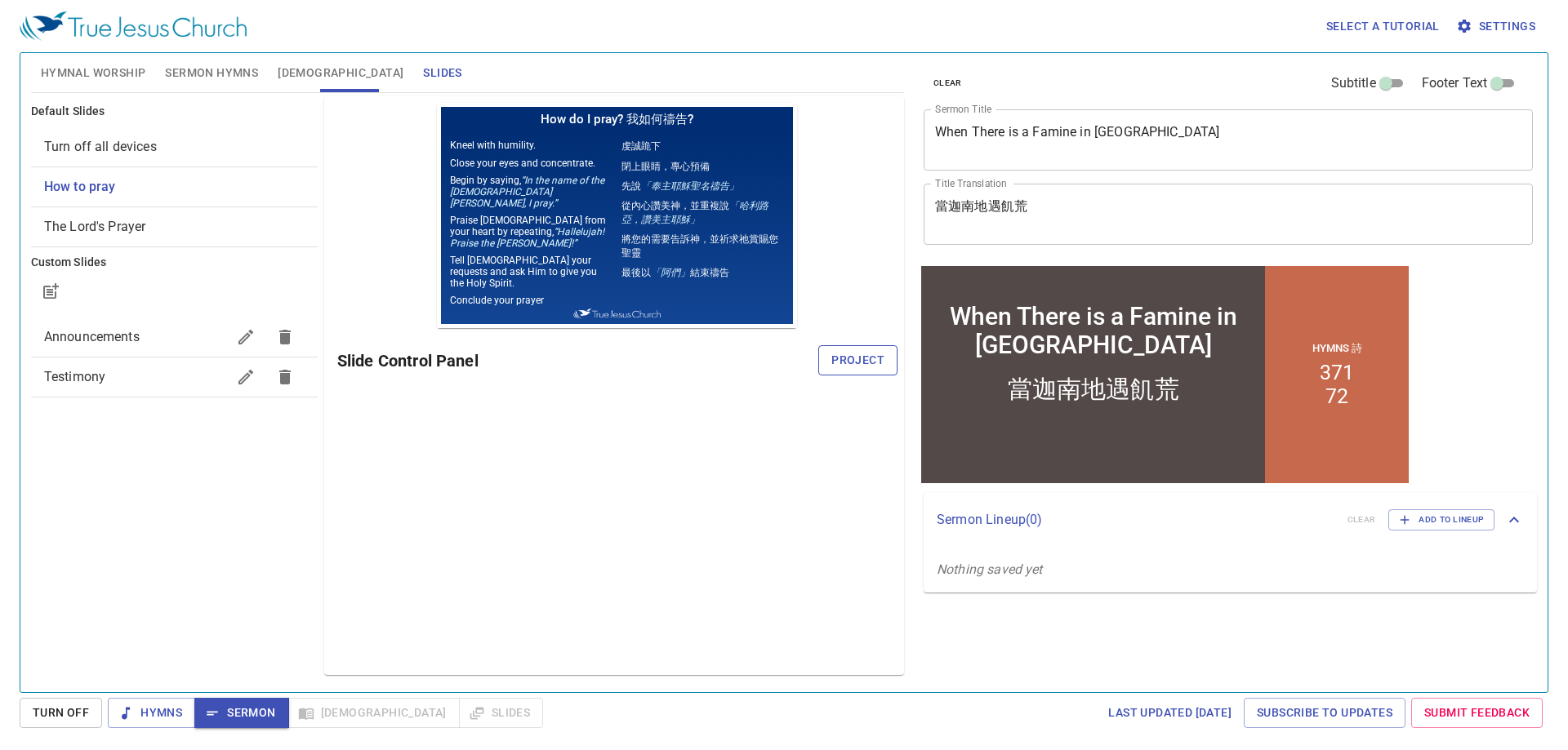
click at [858, 357] on span "Project" at bounding box center [858, 360] width 53 height 20
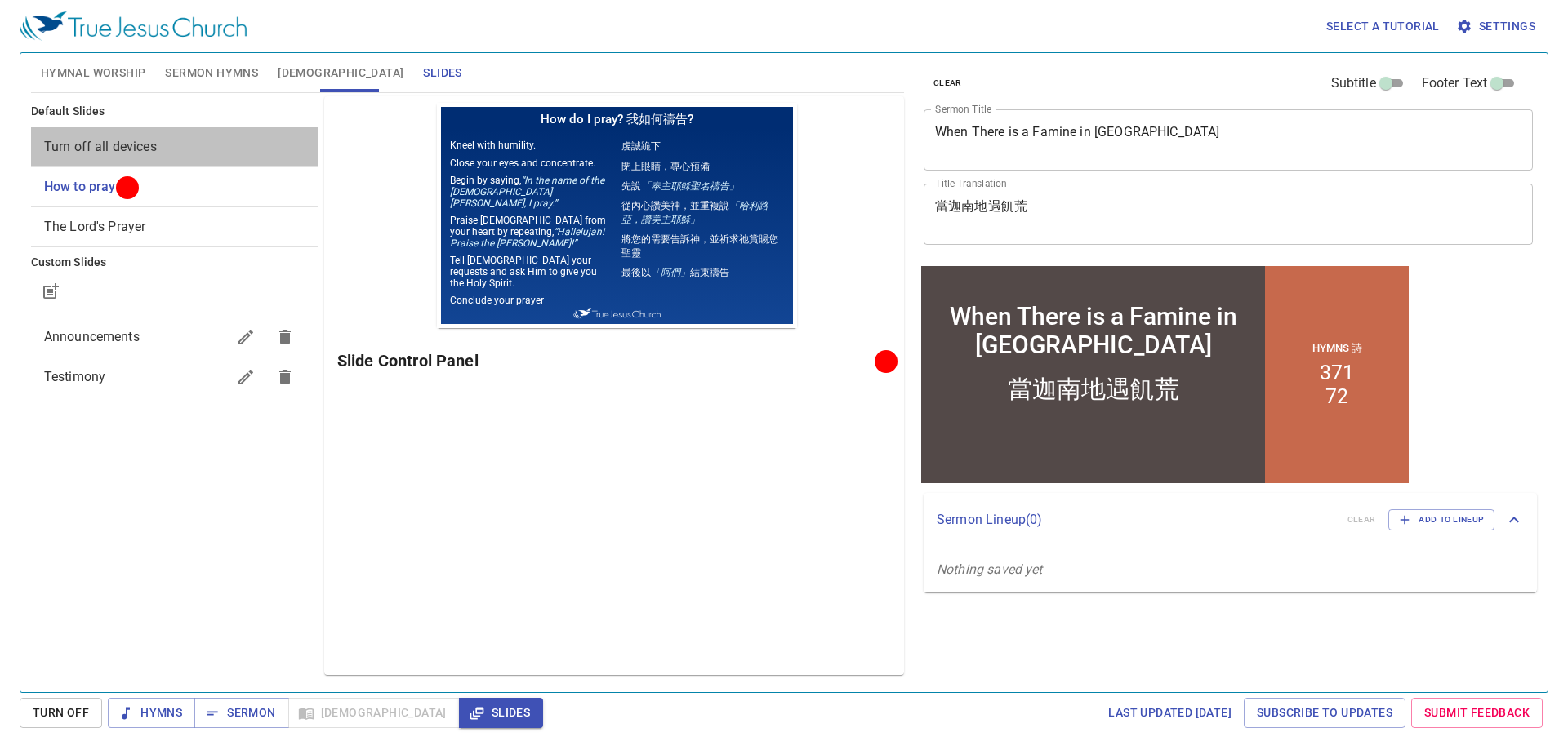
click at [242, 141] on span "Turn off all devices" at bounding box center [174, 146] width 261 height 20
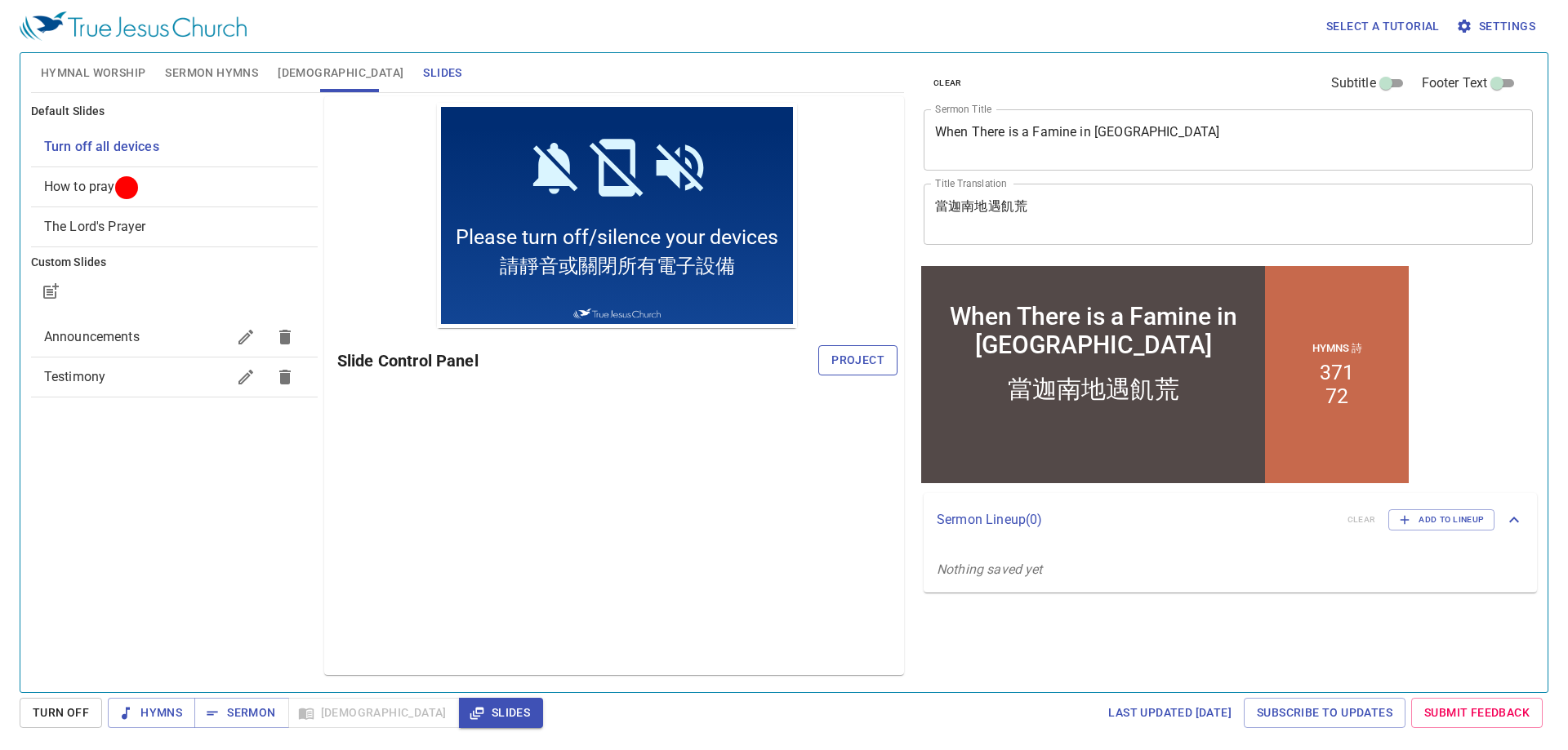
click at [872, 362] on span "Project" at bounding box center [858, 360] width 53 height 20
click at [70, 70] on span "Hymnal Worship" at bounding box center [93, 74] width 105 height 20
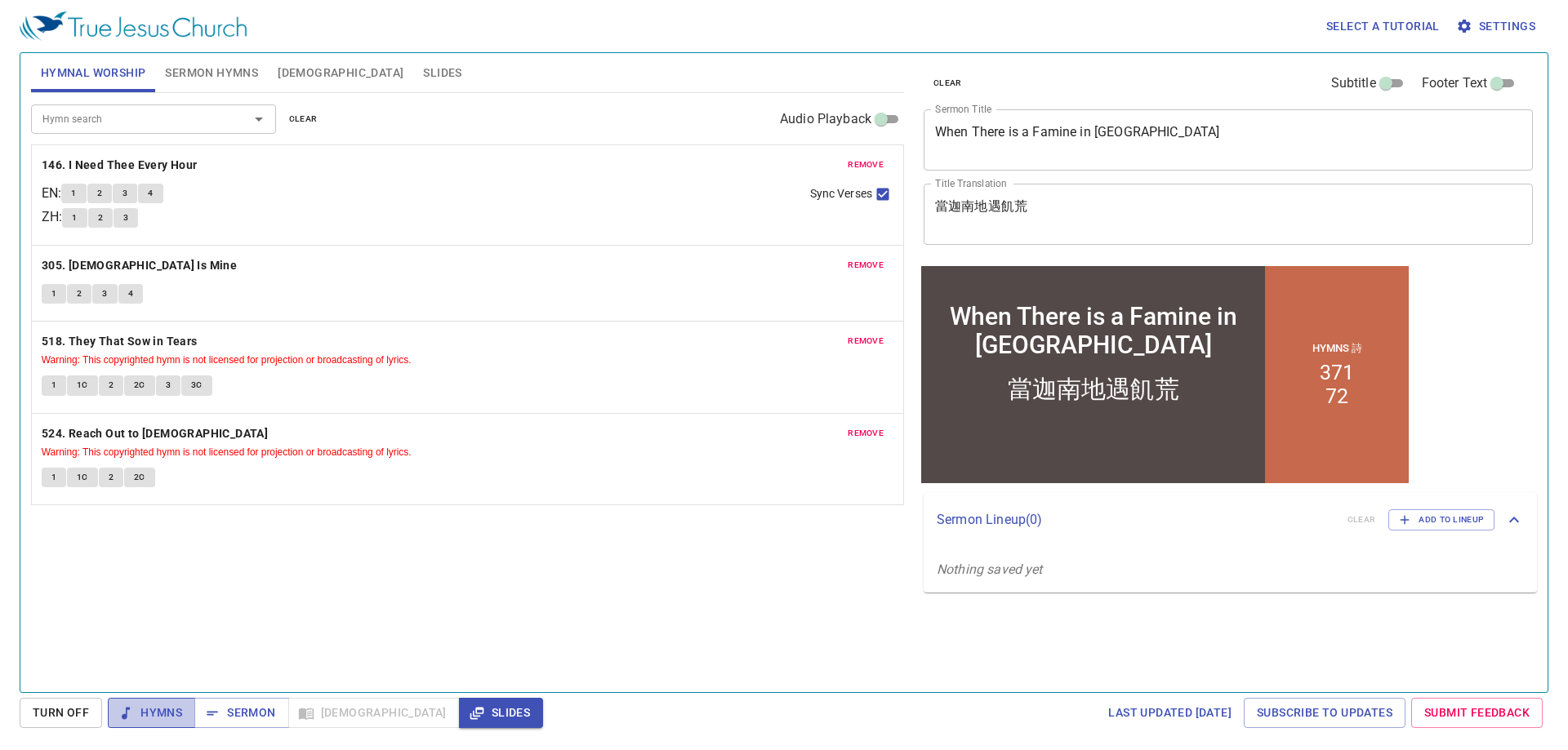
click at [169, 714] on span "Hymns" at bounding box center [152, 713] width 61 height 20
click at [75, 199] on button "1" at bounding box center [74, 193] width 24 height 20
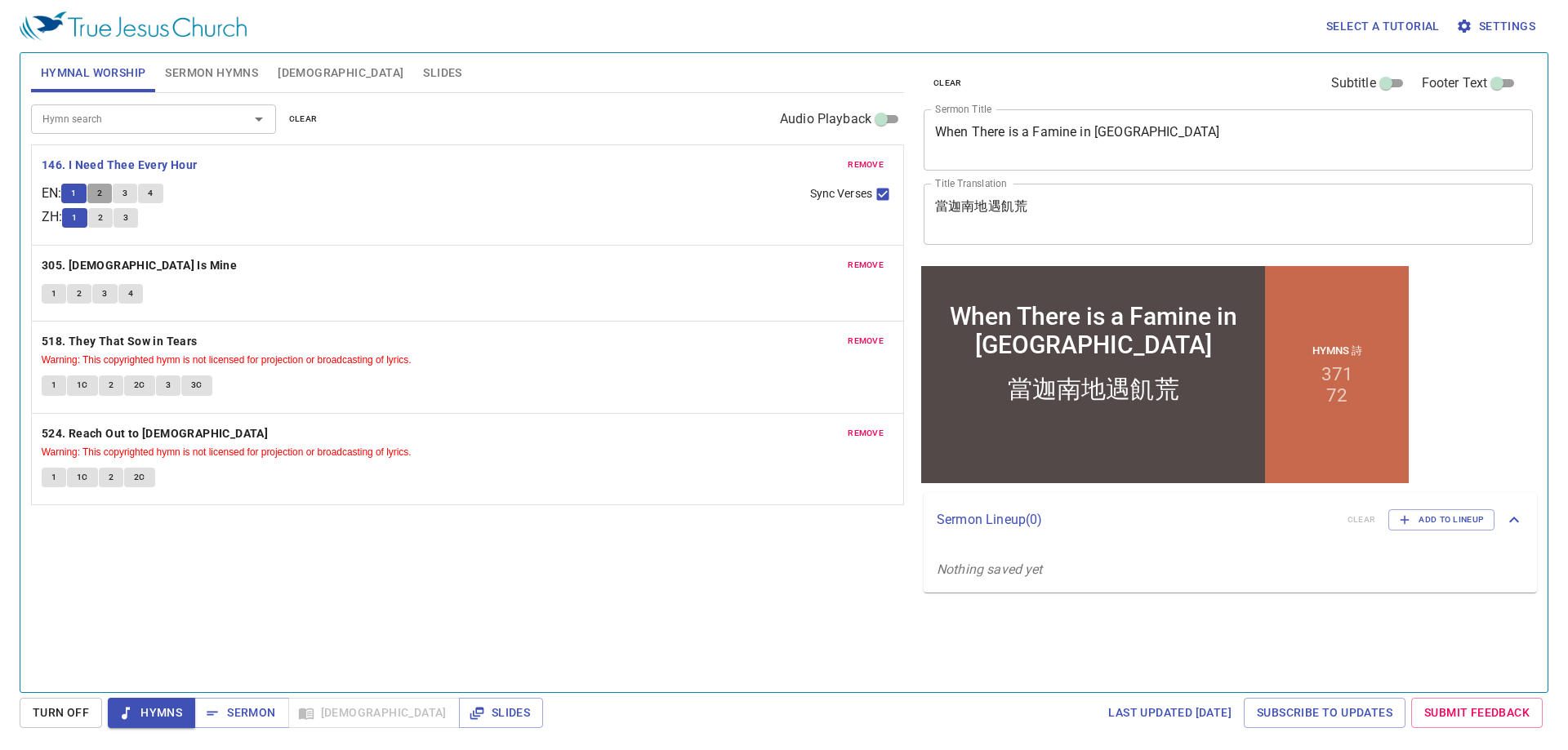
click at [110, 187] on button "2" at bounding box center [100, 193] width 24 height 20
click at [128, 190] on span "3" at bounding box center [125, 194] width 5 height 15
click at [161, 188] on button "4" at bounding box center [150, 193] width 24 height 20
click at [89, 261] on b "305. [DEMOGRAPHIC_DATA] Is Mine" at bounding box center [140, 265] width 196 height 20
click at [58, 289] on button "1" at bounding box center [54, 293] width 24 height 20
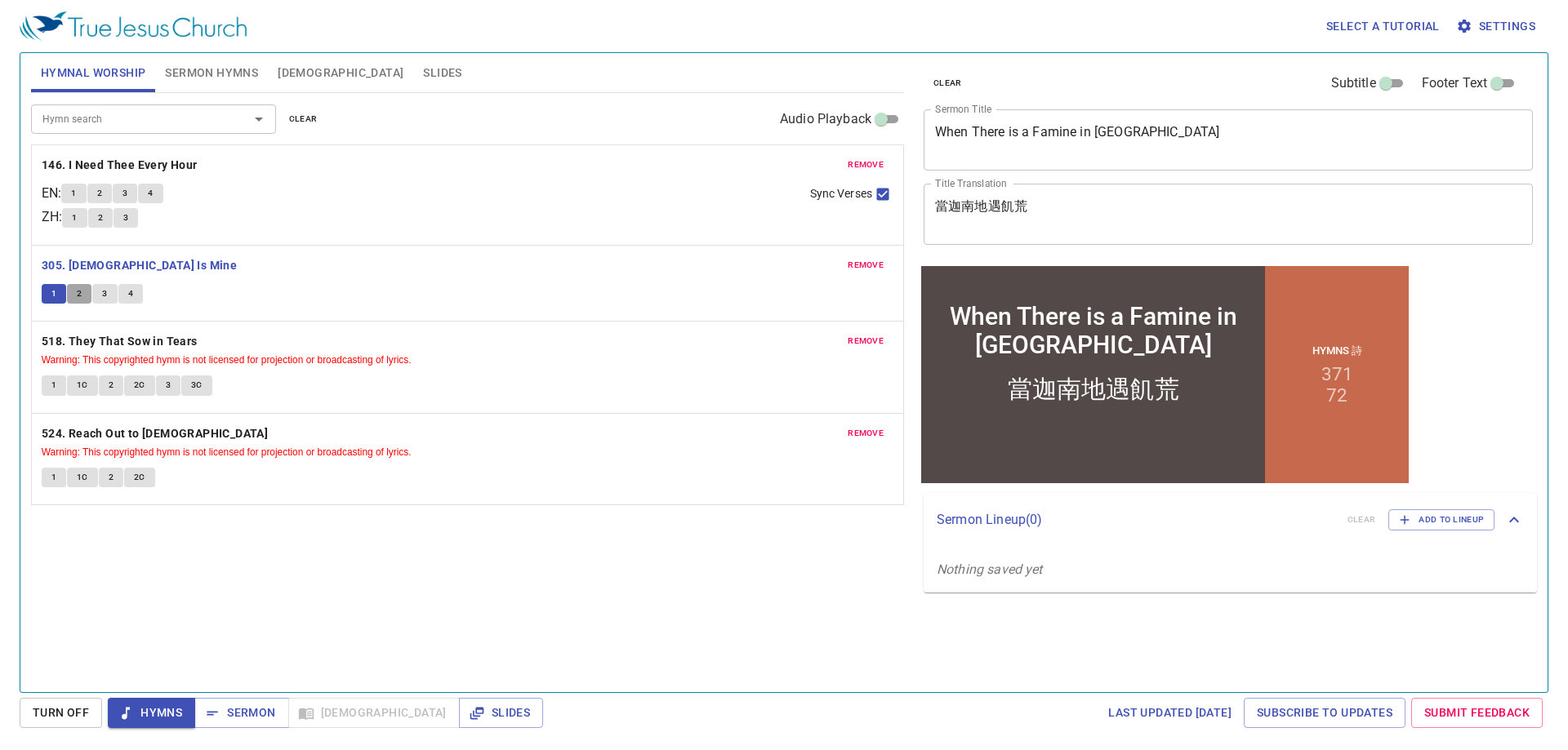
click at [78, 296] on span "2" at bounding box center [78, 294] width 5 height 15
click at [103, 295] on span "3" at bounding box center [104, 294] width 5 height 15
click at [128, 290] on span "4" at bounding box center [130, 294] width 5 height 15
click at [102, 345] on b "518. They That Sow in Tears" at bounding box center [119, 342] width 155 height 20
click at [59, 388] on button "1" at bounding box center [54, 384] width 24 height 20
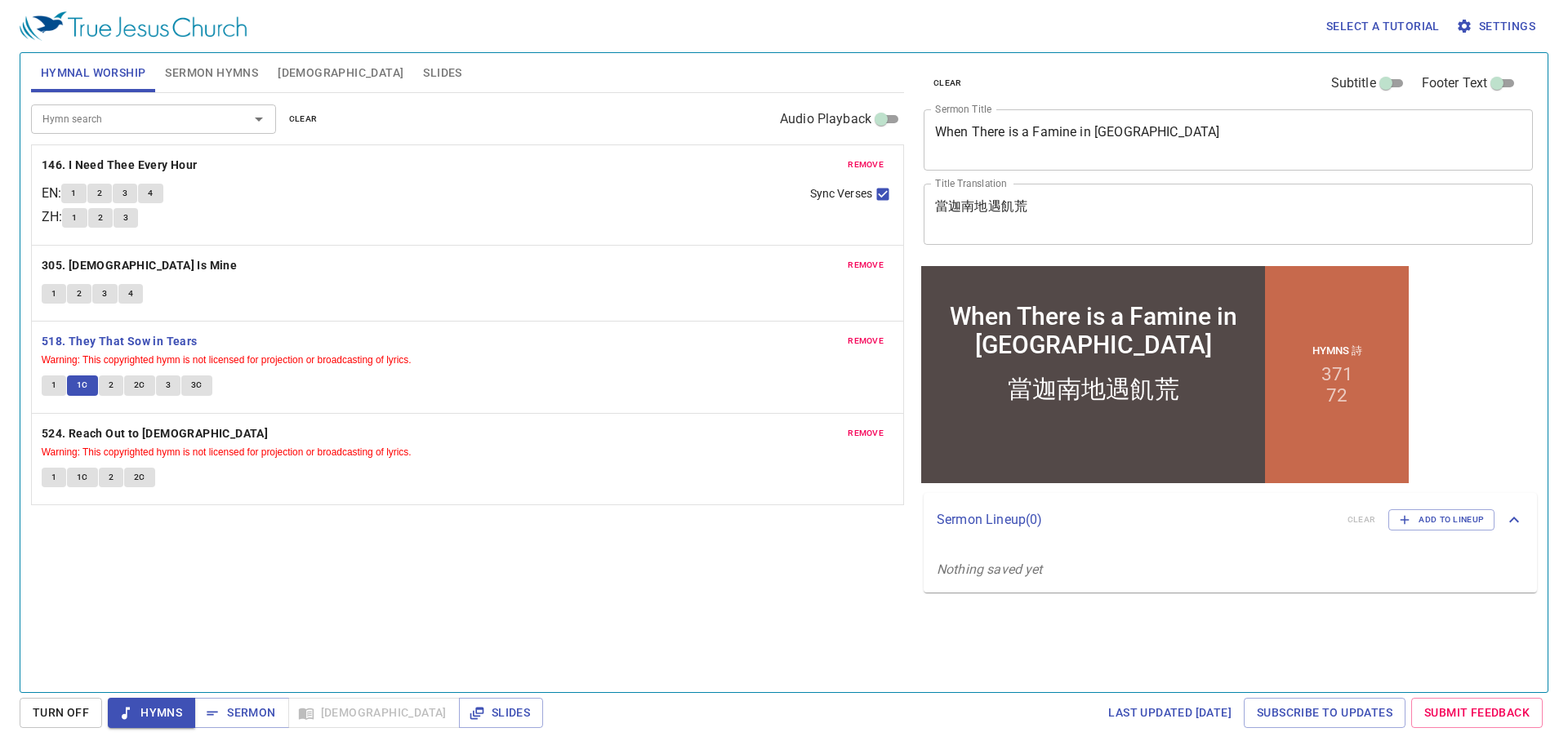
click at [107, 385] on button "2" at bounding box center [111, 384] width 24 height 20
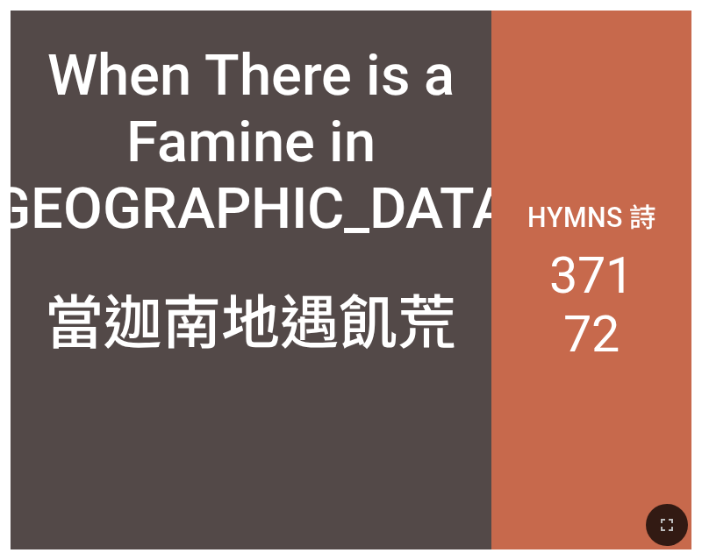
drag, startPoint x: 652, startPoint y: 510, endPoint x: 848, endPoint y: 652, distance: 241.9
click at [652, 510] on button "button" at bounding box center [666, 525] width 42 height 42
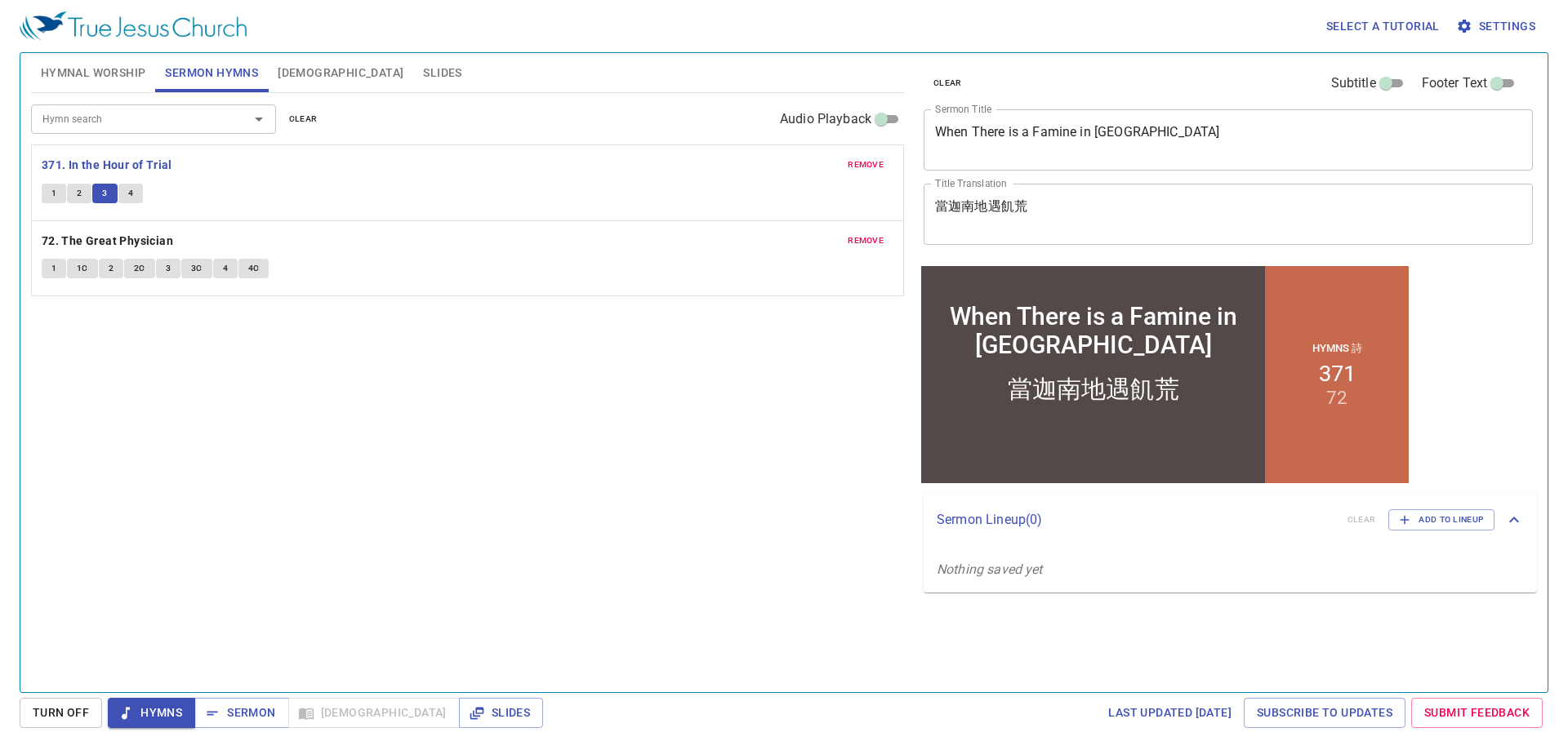
click at [107, 193] on span "3" at bounding box center [104, 194] width 5 height 15
click at [136, 184] on button "4" at bounding box center [130, 193] width 24 height 20
click at [223, 719] on span "Sermon" at bounding box center [241, 713] width 68 height 20
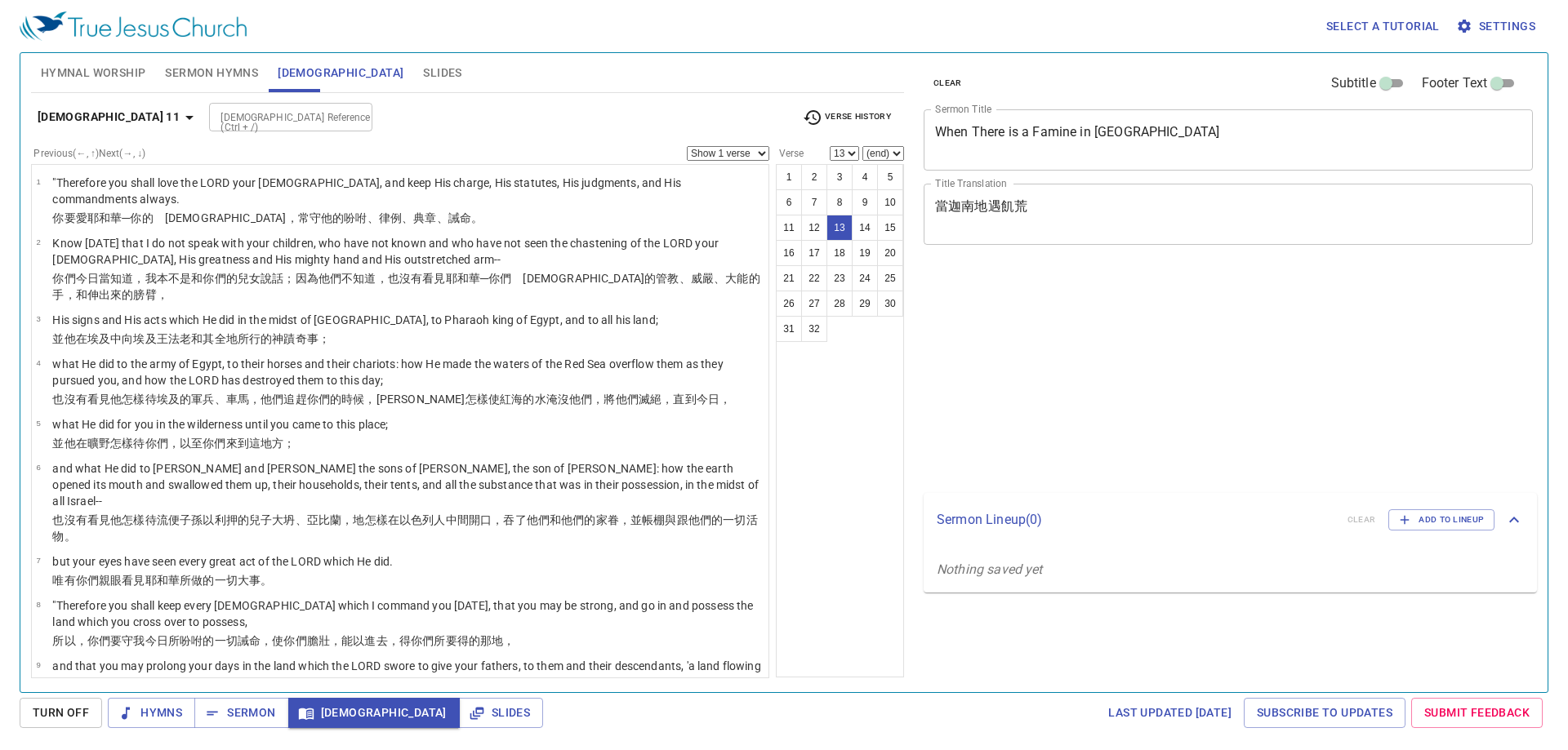
select select "13"
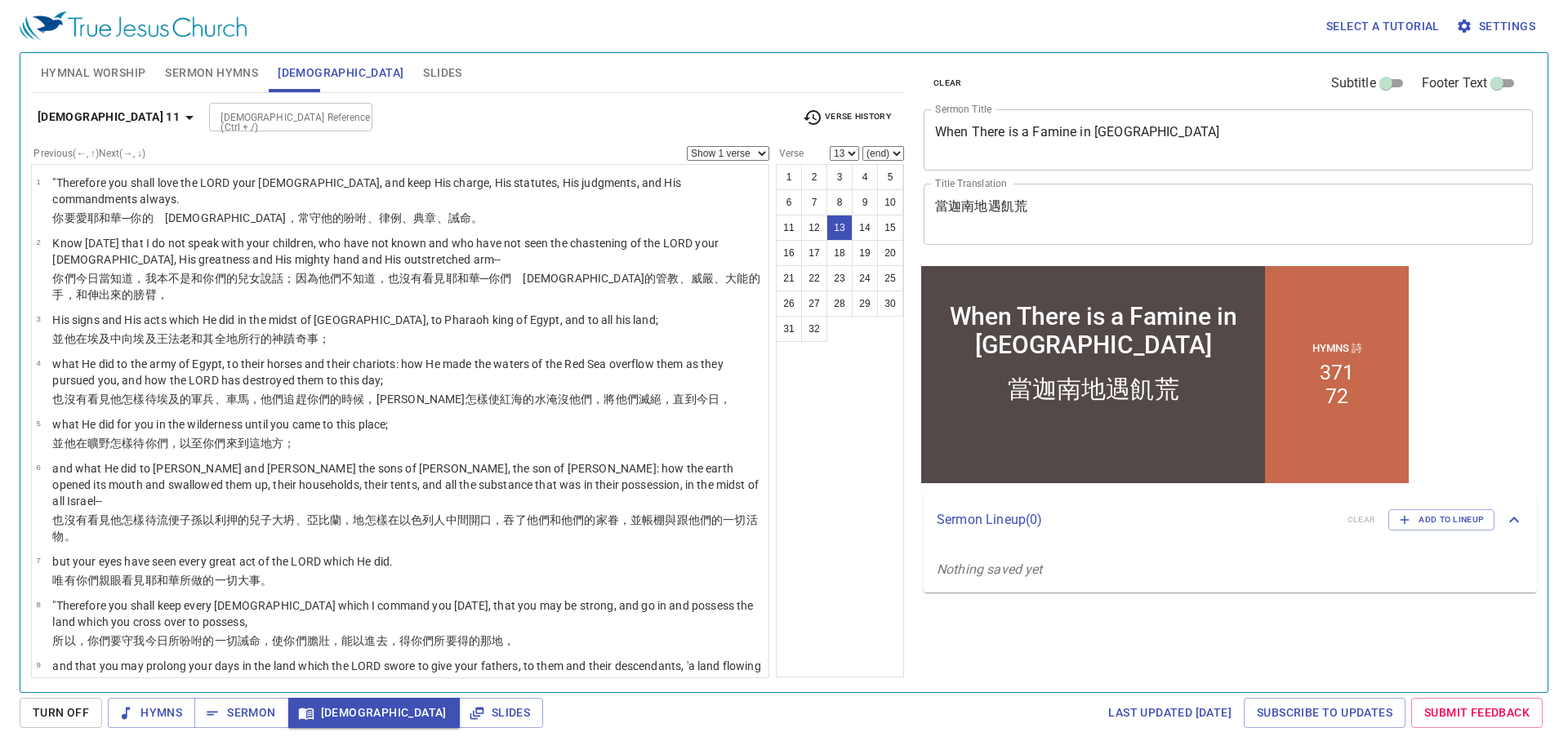
scroll to position [456, 0]
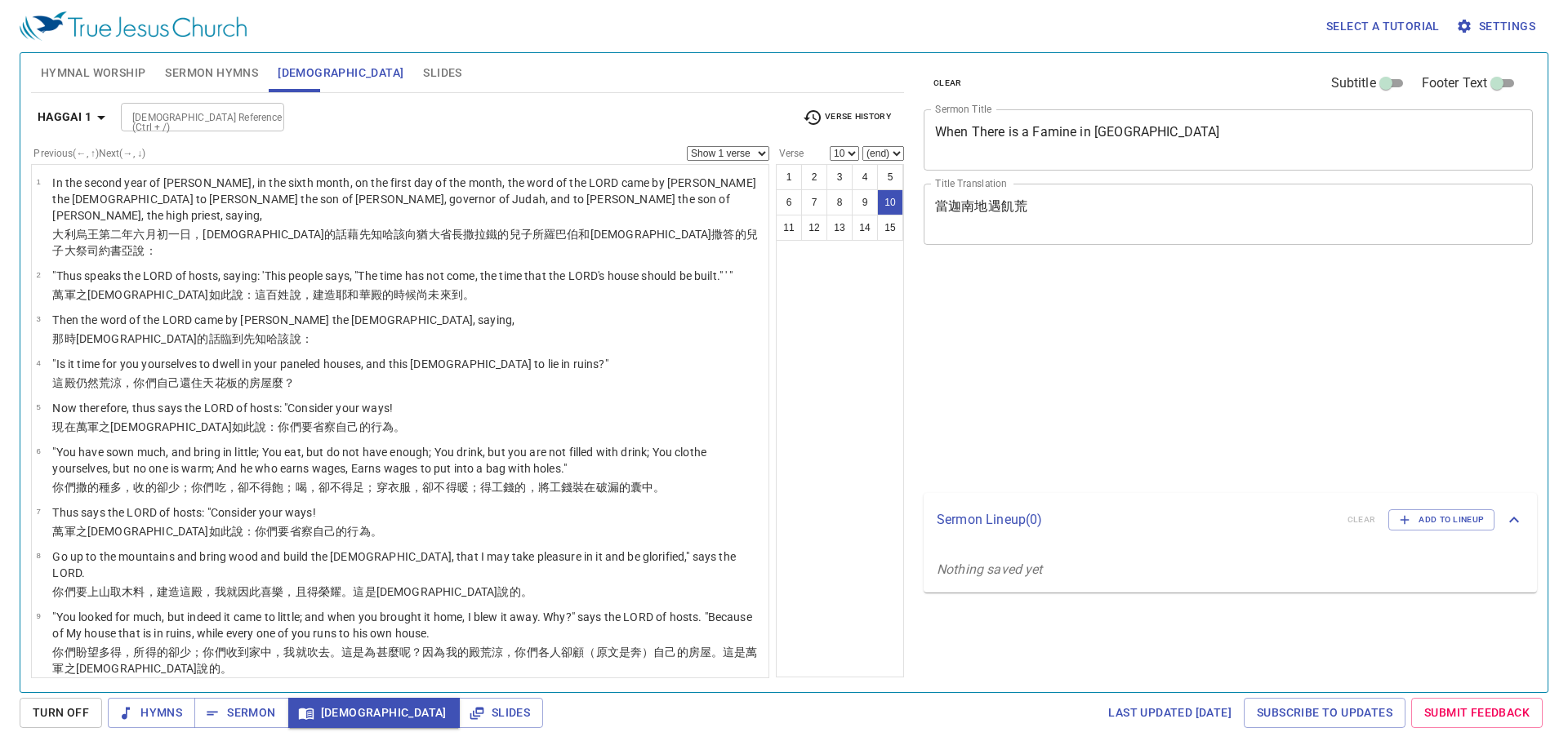
select select "10"
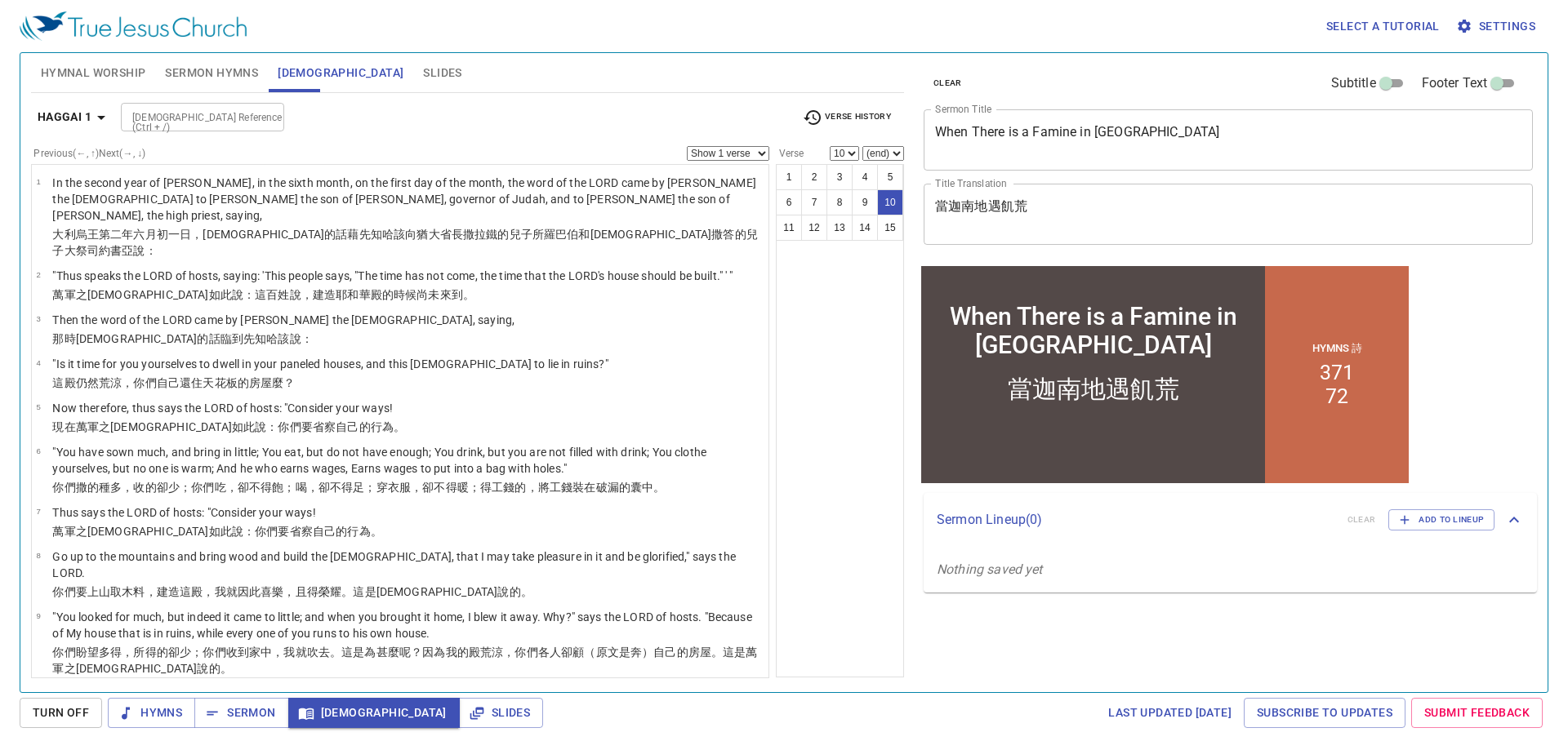
click at [756, 154] on select "Show 1 verse Show 2 verses Show 3 verses Show 4 verses Show 5 verses" at bounding box center [727, 154] width 83 height 15
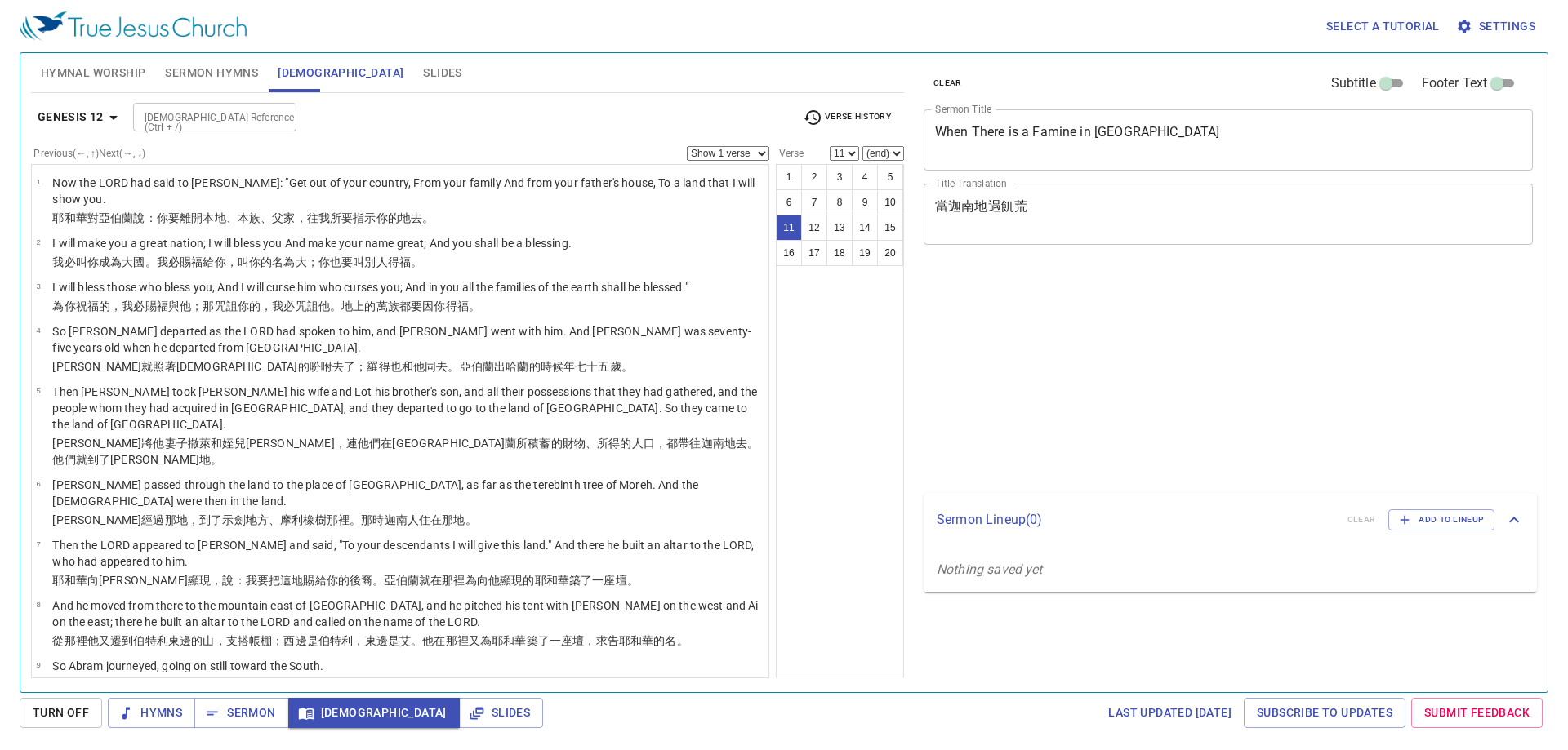
select select "11"
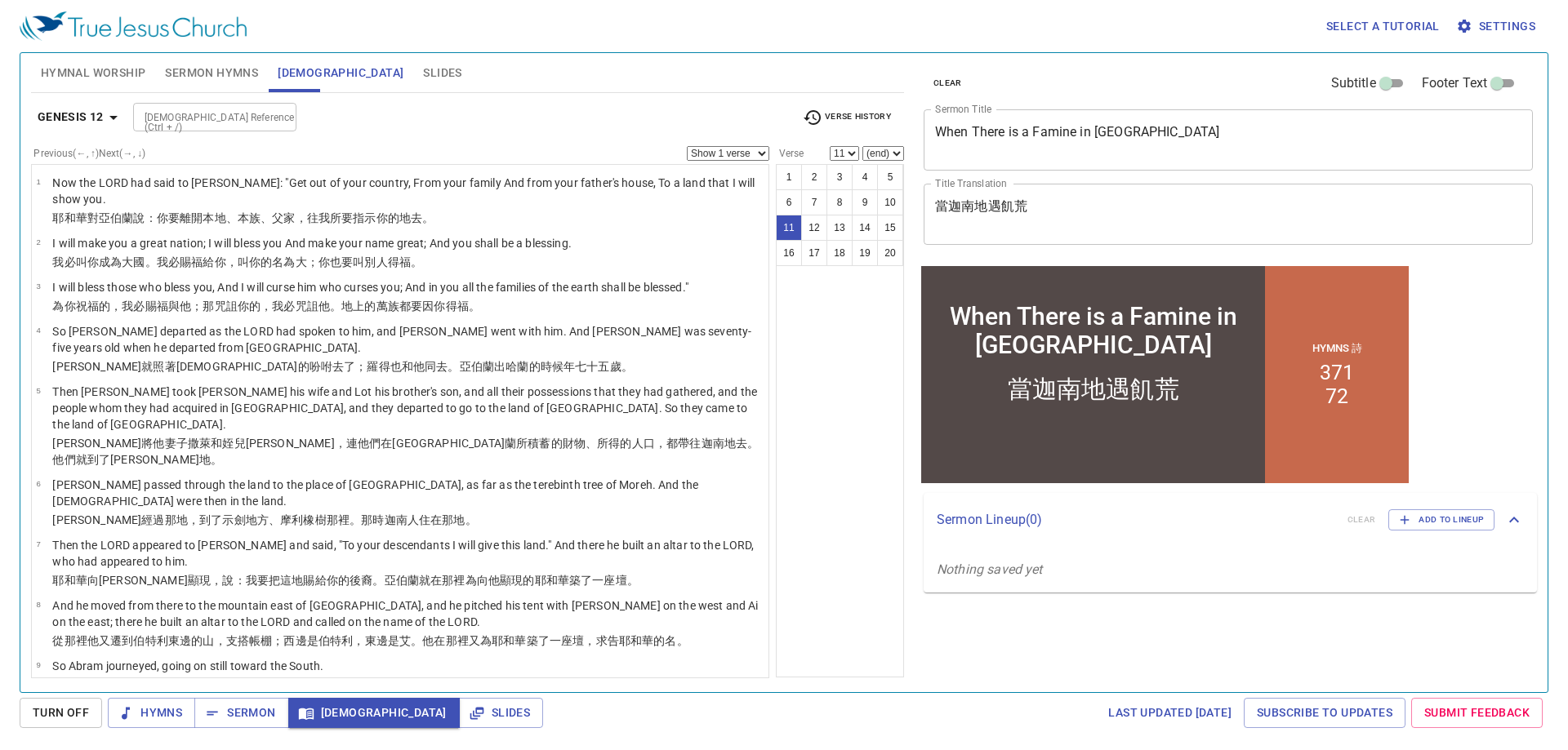
scroll to position [267, 0]
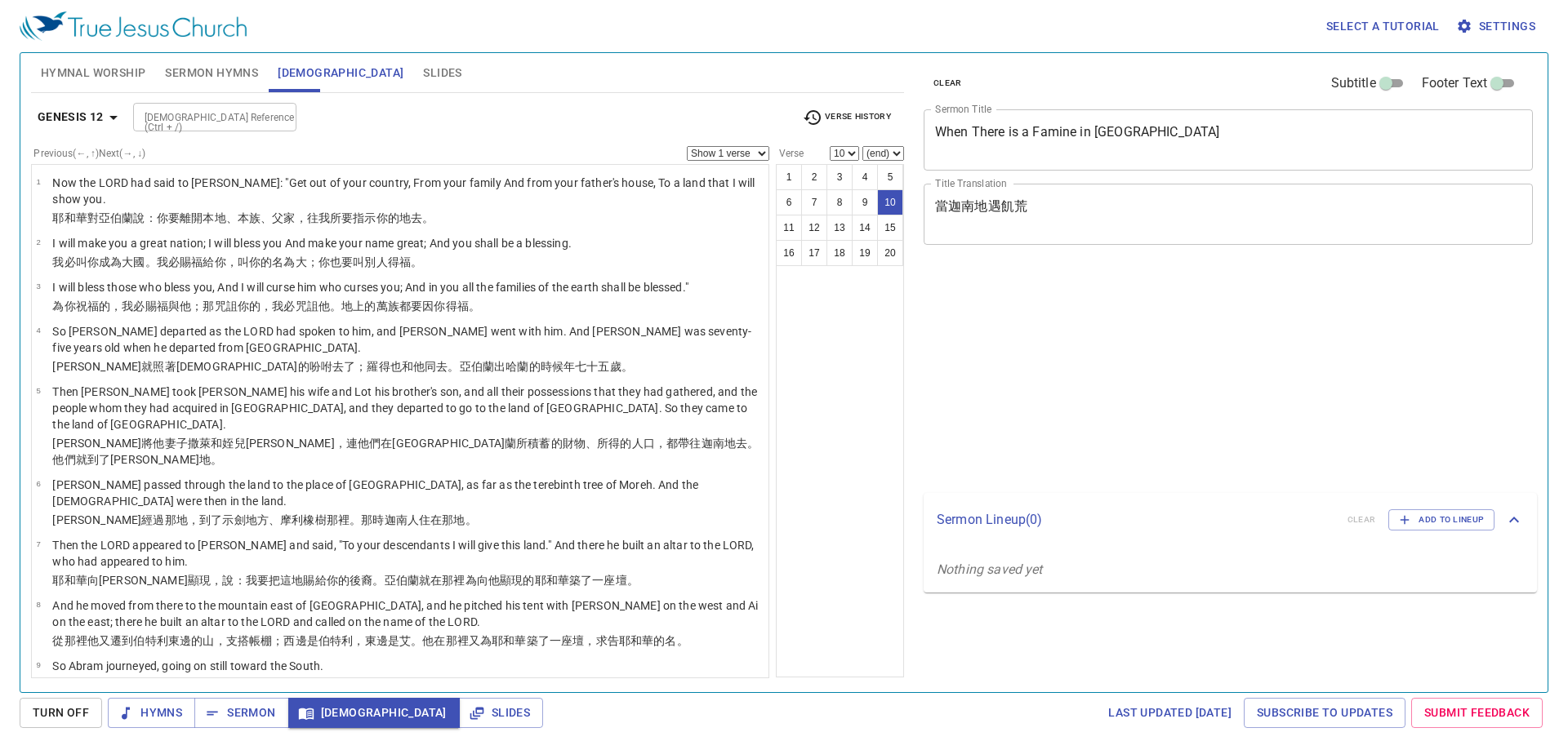
select select "10"
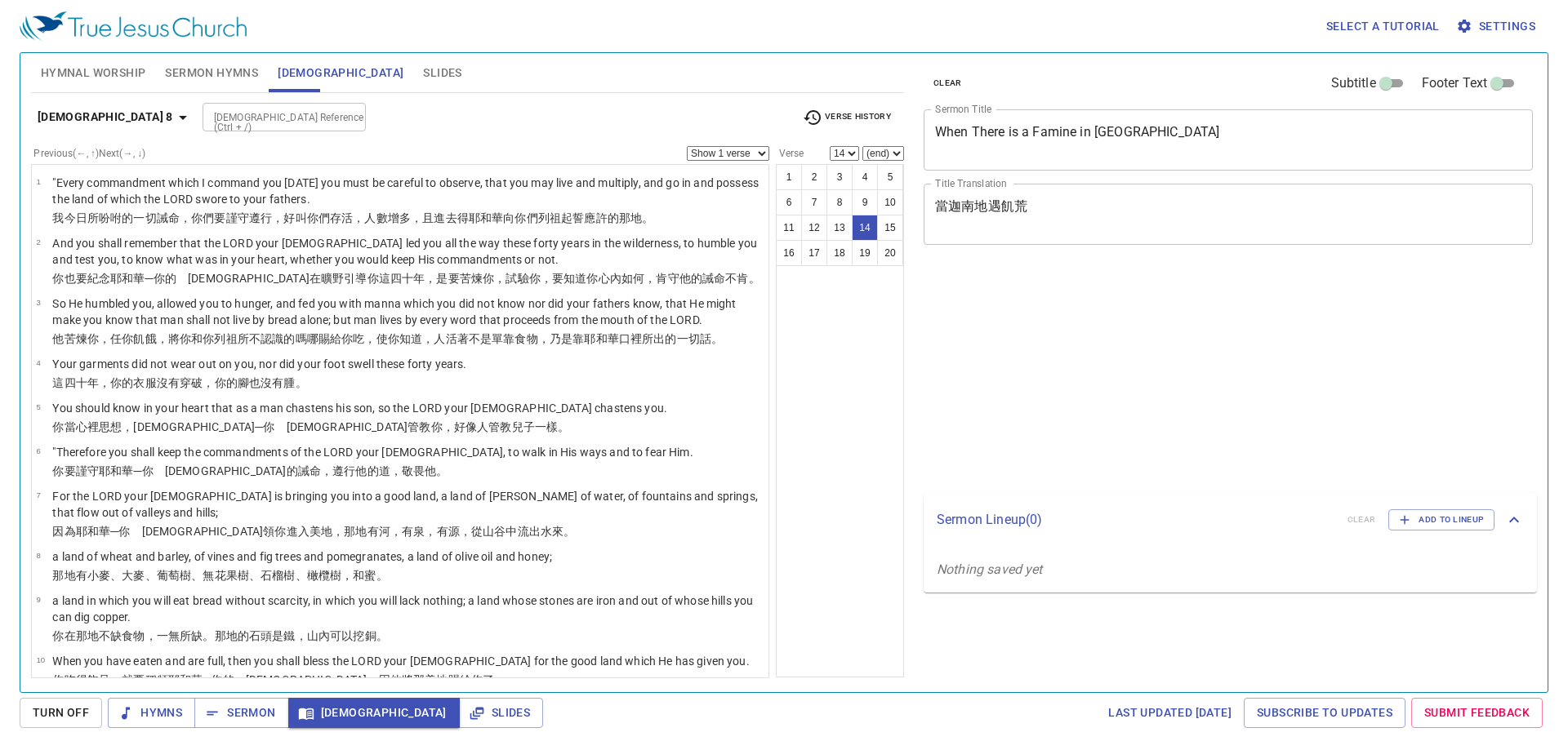
select select "14"
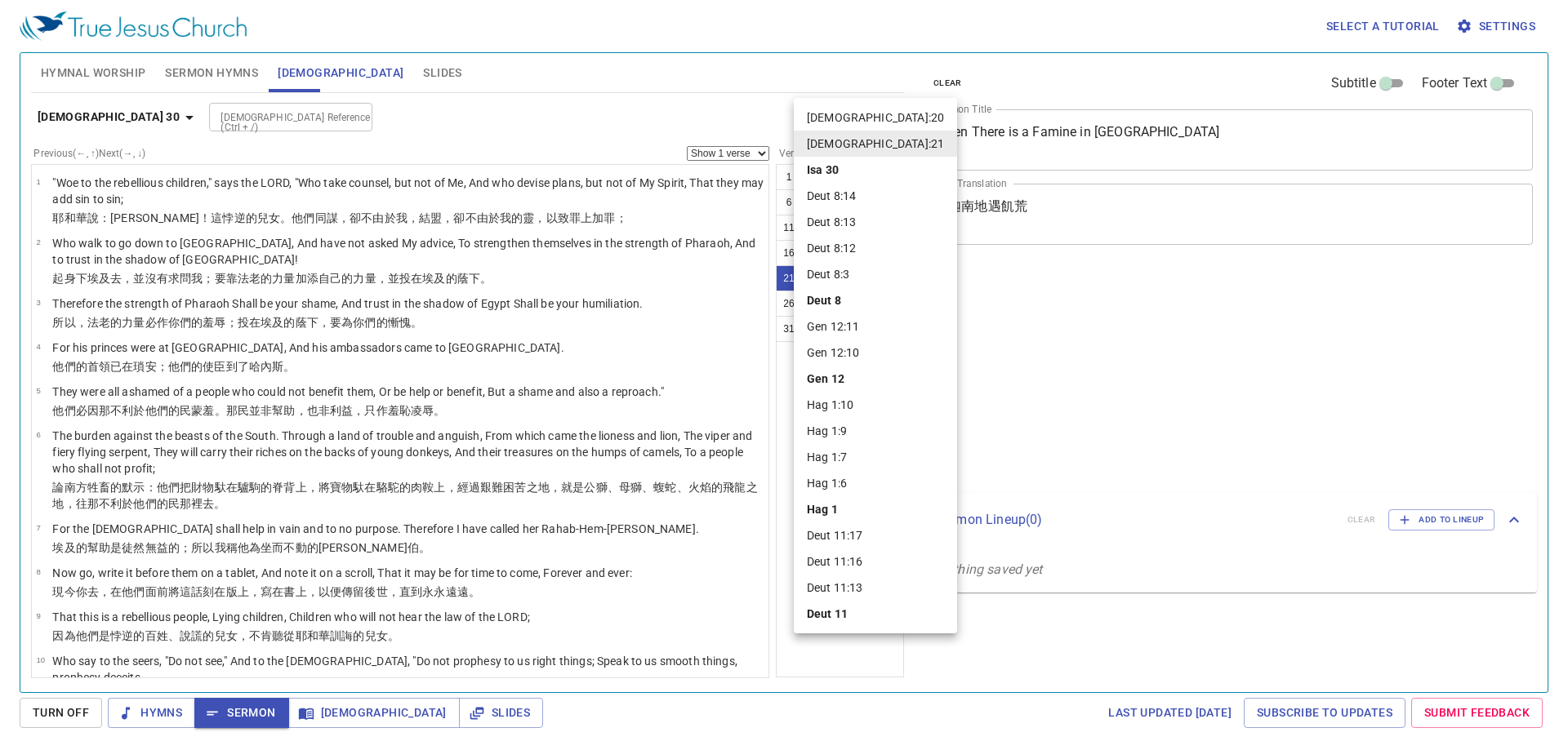
select select "21"
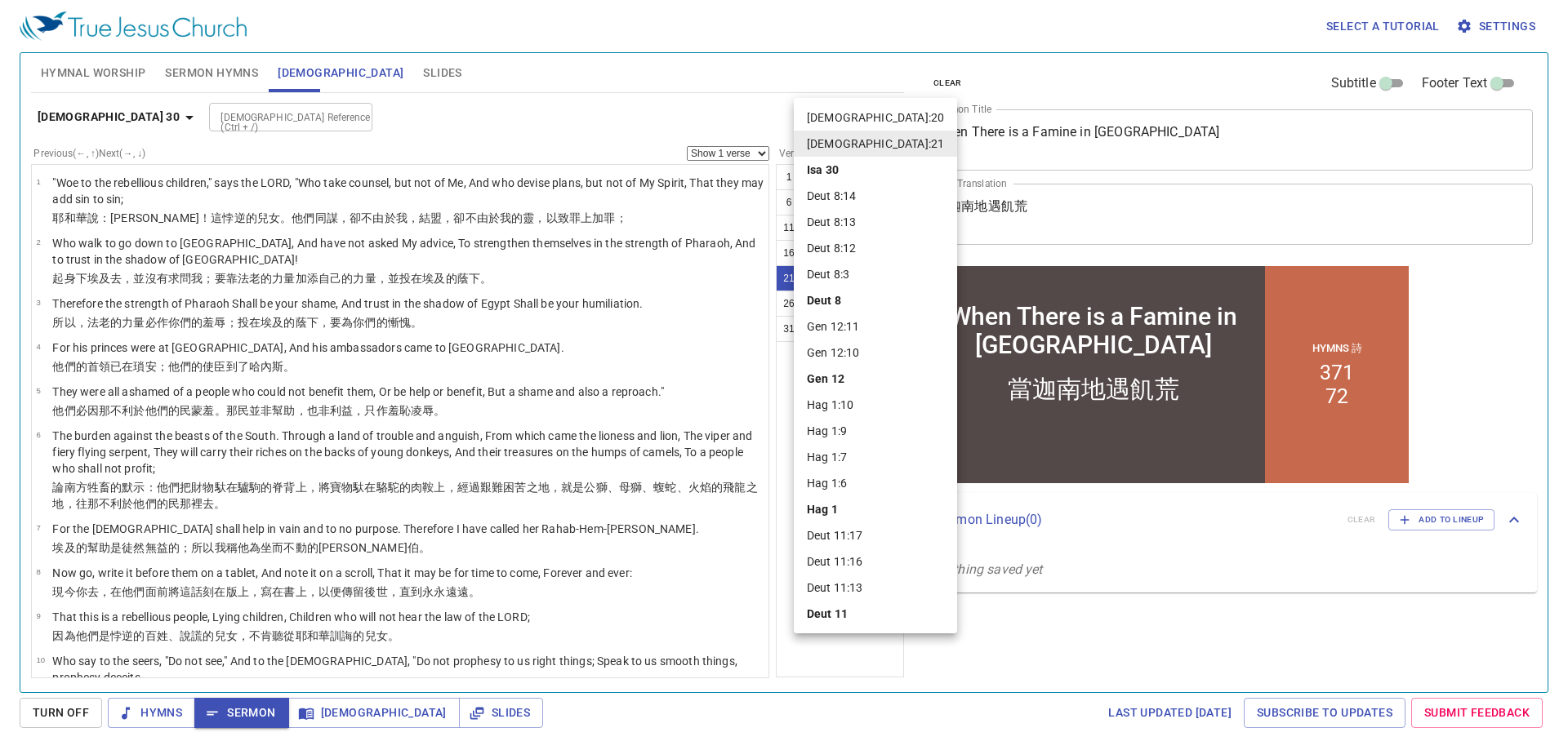
scroll to position [874, 0]
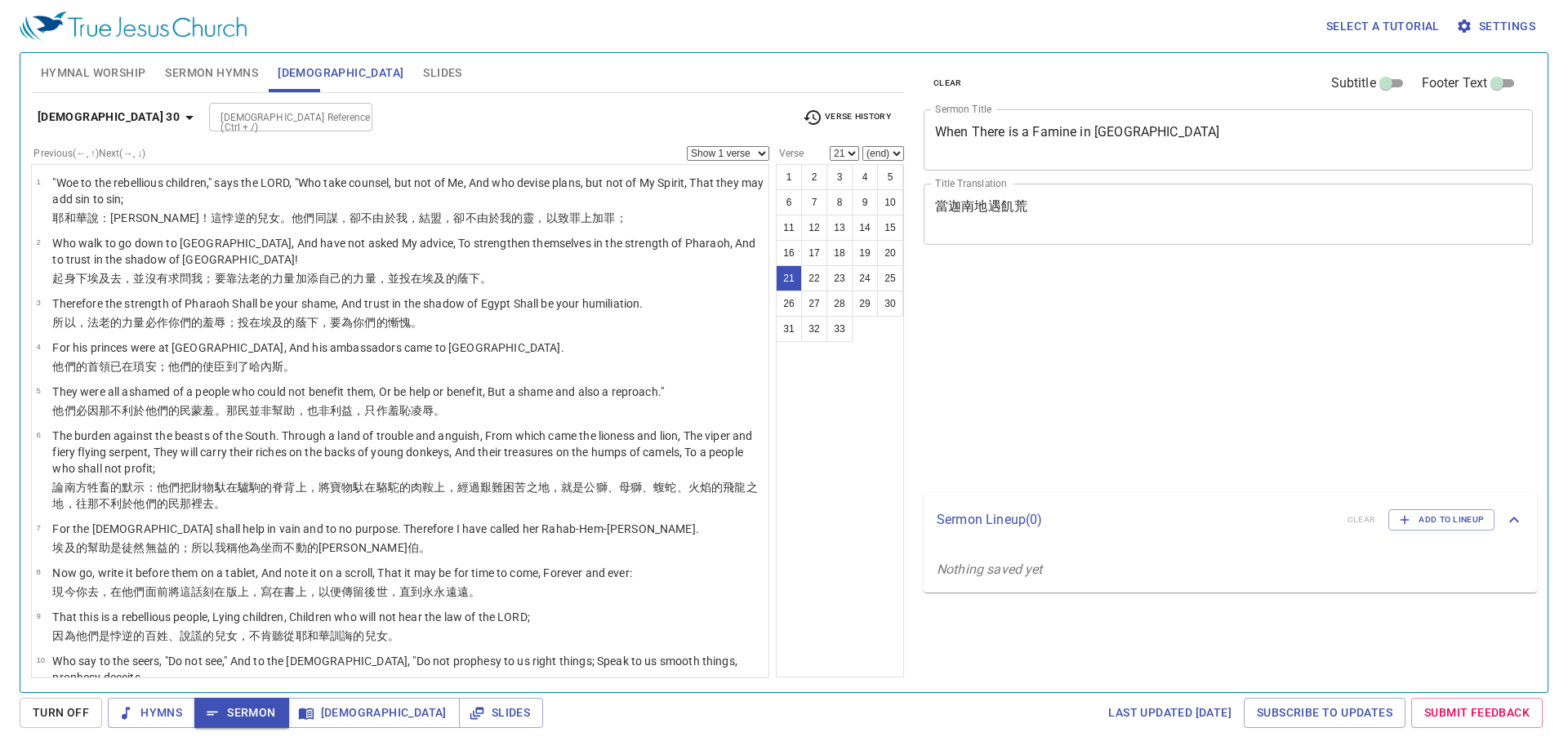
select select "21"
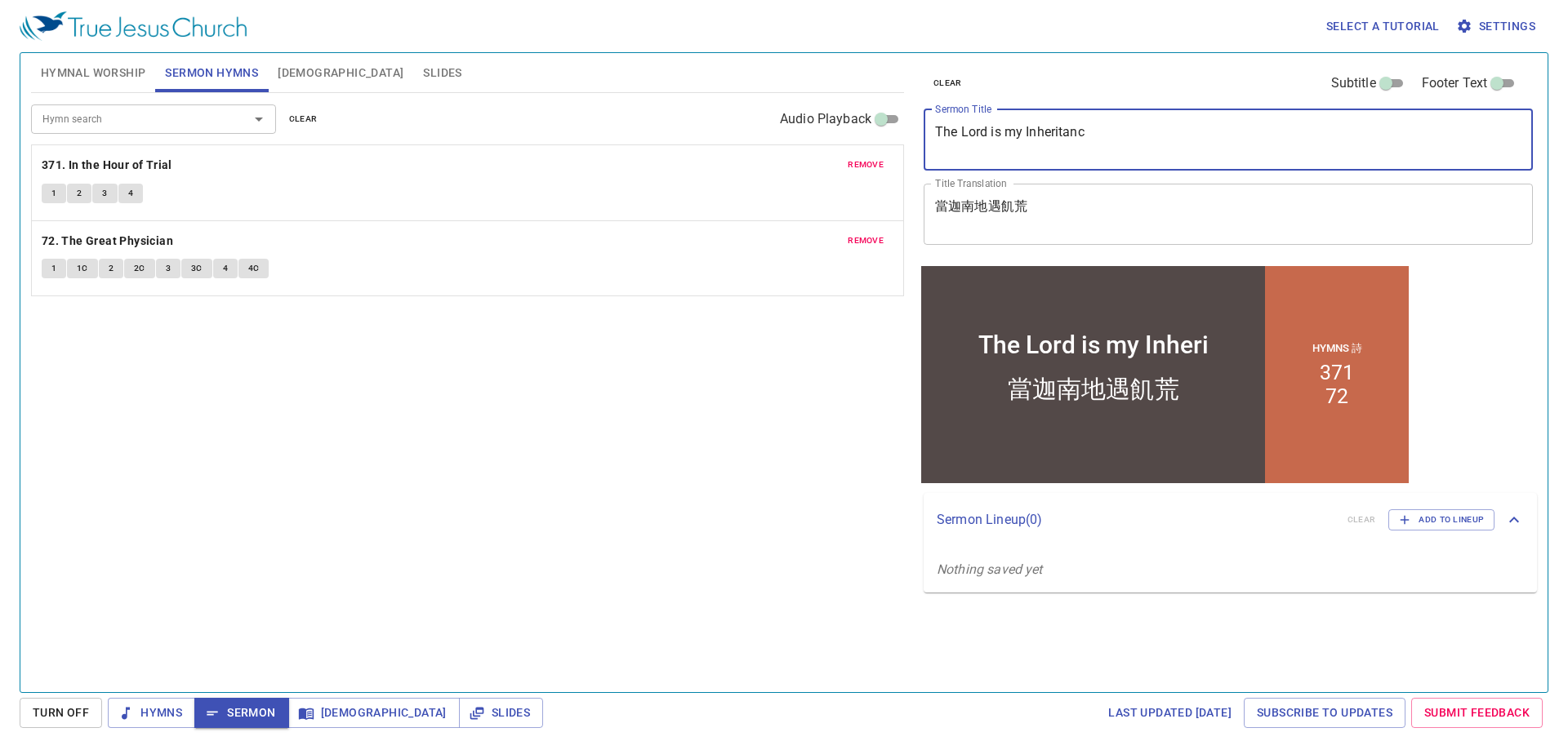
type textarea "The Lord is my Inheritance"
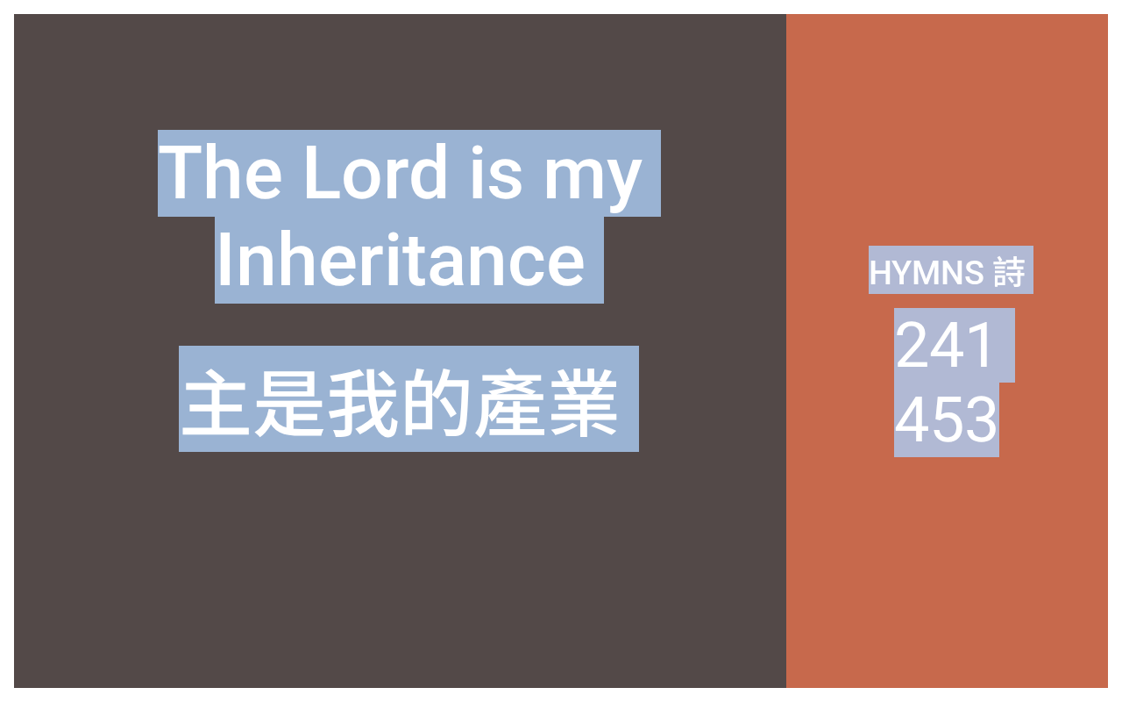
click at [1057, 7] on html "The Lord is my Inheritance The Lord is my Inheritance 主是我的產業 主是我的產業 Hymns 詩 241…" at bounding box center [561, 3] width 1122 height 7
click at [730, 469] on div "主是我的產業" at bounding box center [400, 435] width 773 height 236
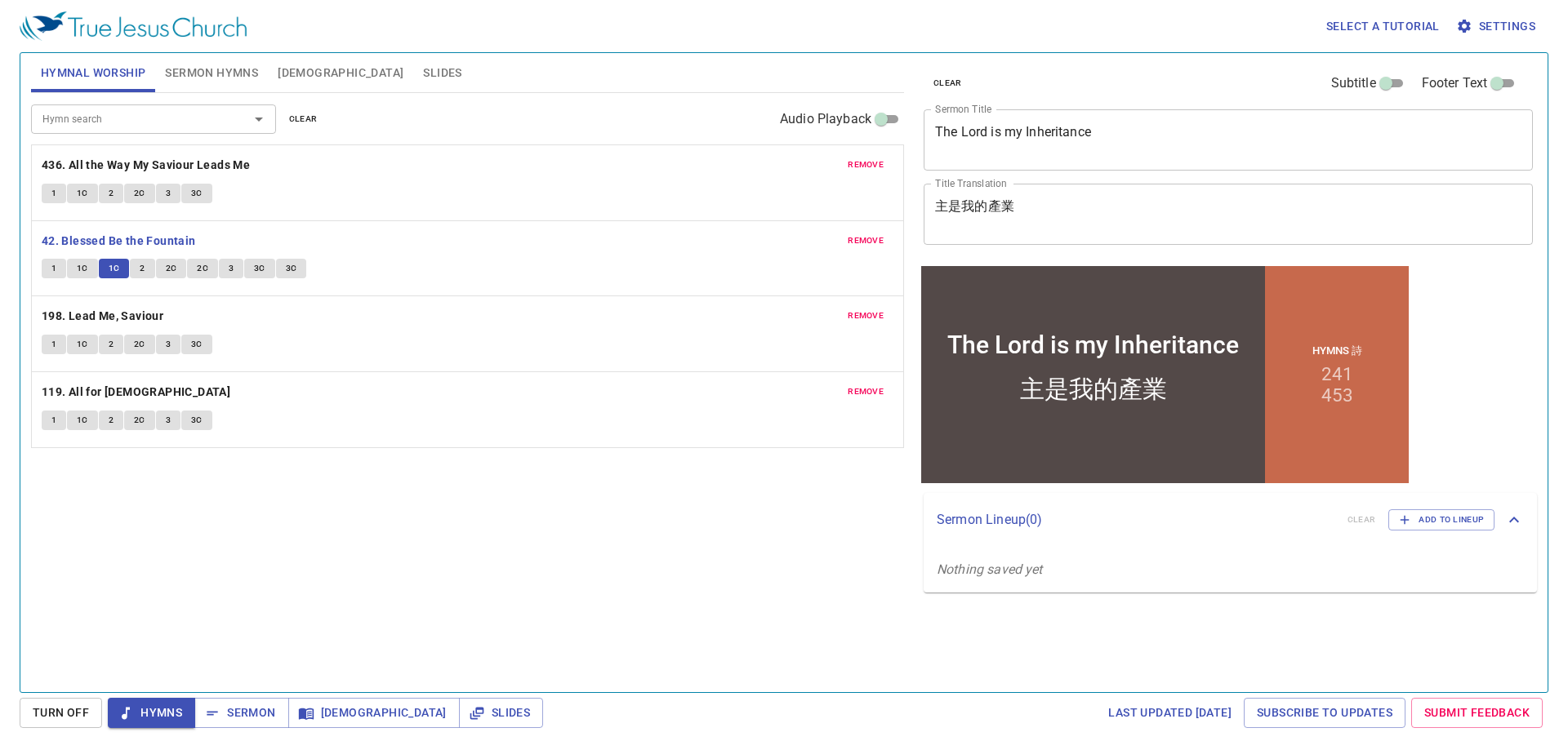
click at [143, 269] on span "2" at bounding box center [142, 269] width 5 height 15
click at [136, 268] on button "2" at bounding box center [142, 268] width 24 height 20
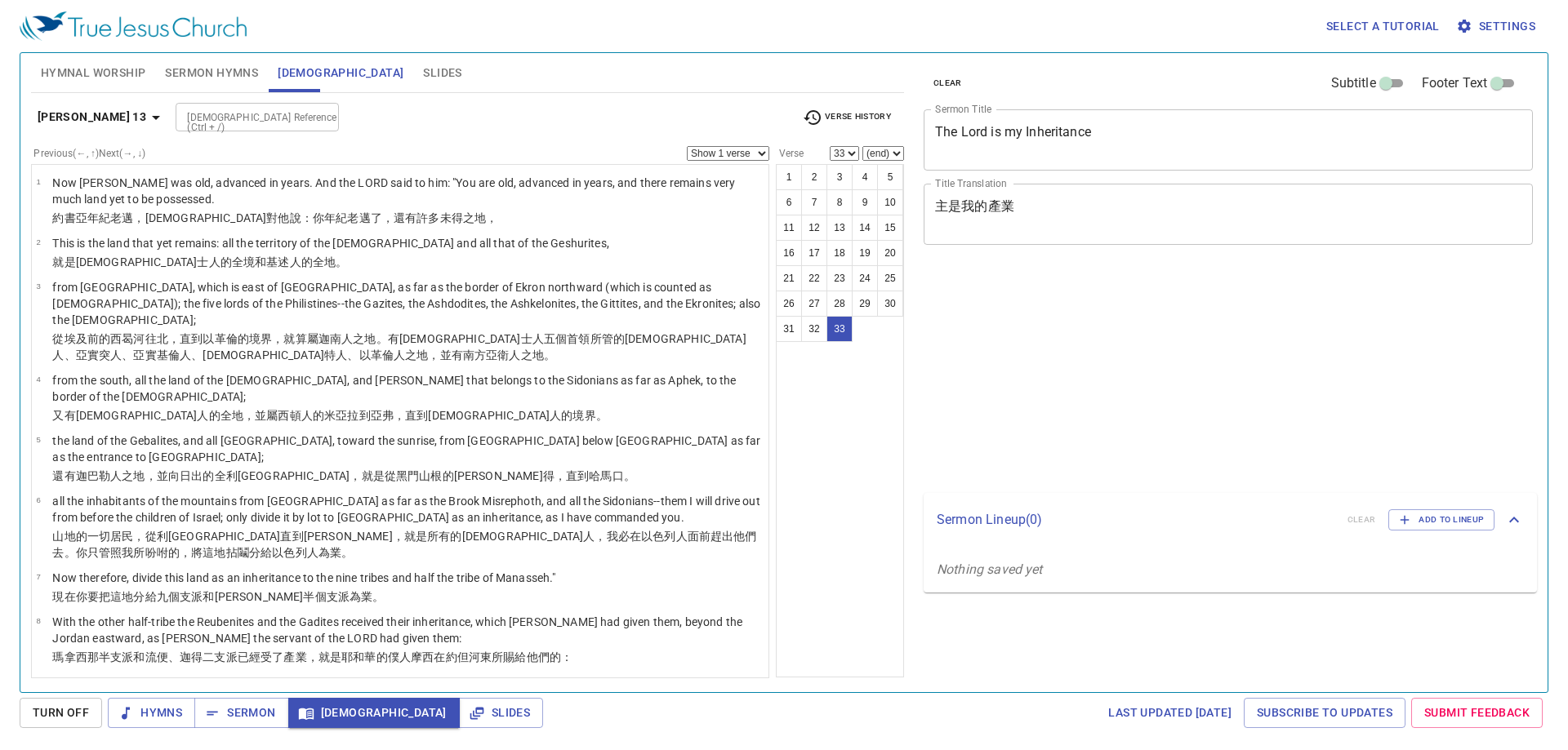
select select "33"
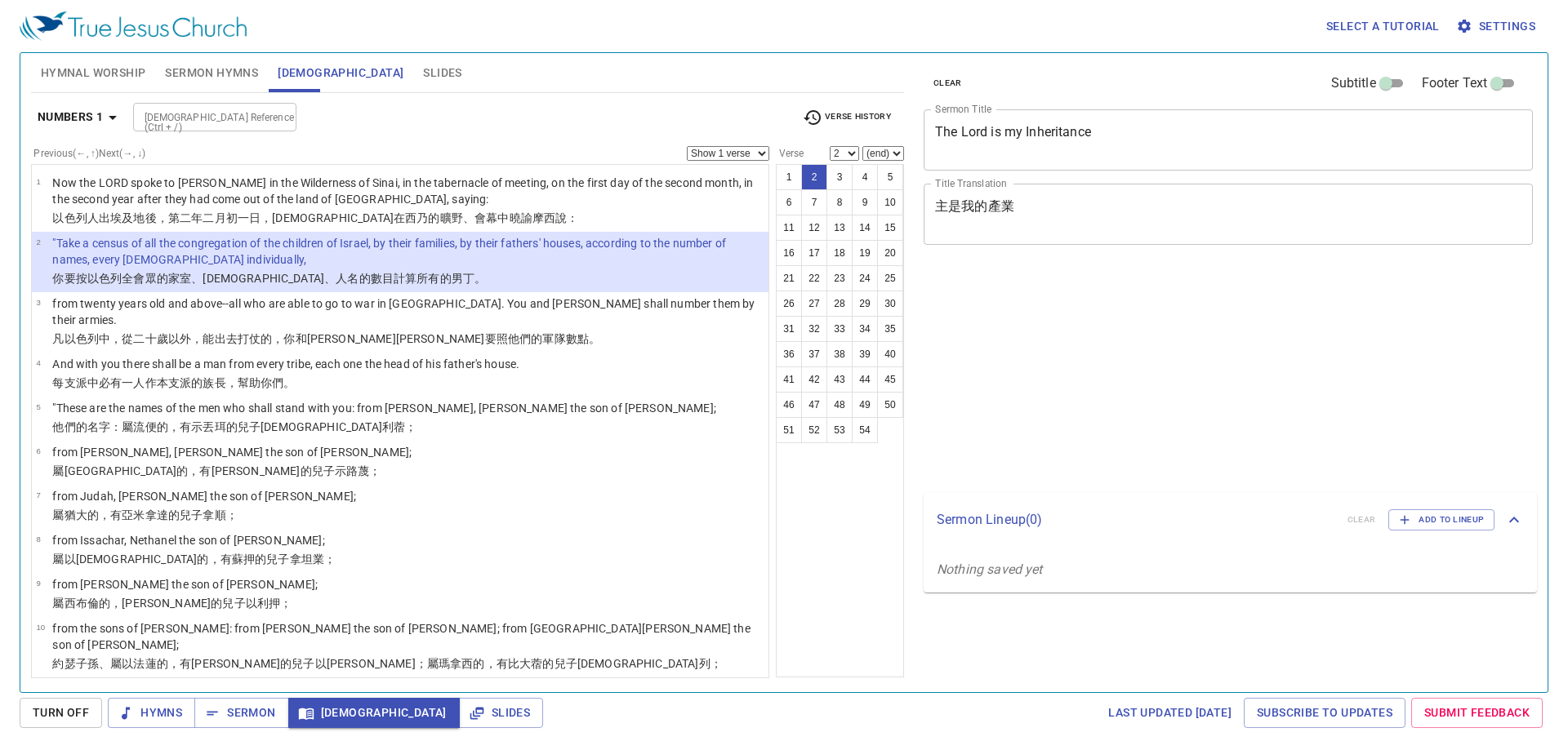
select select "2"
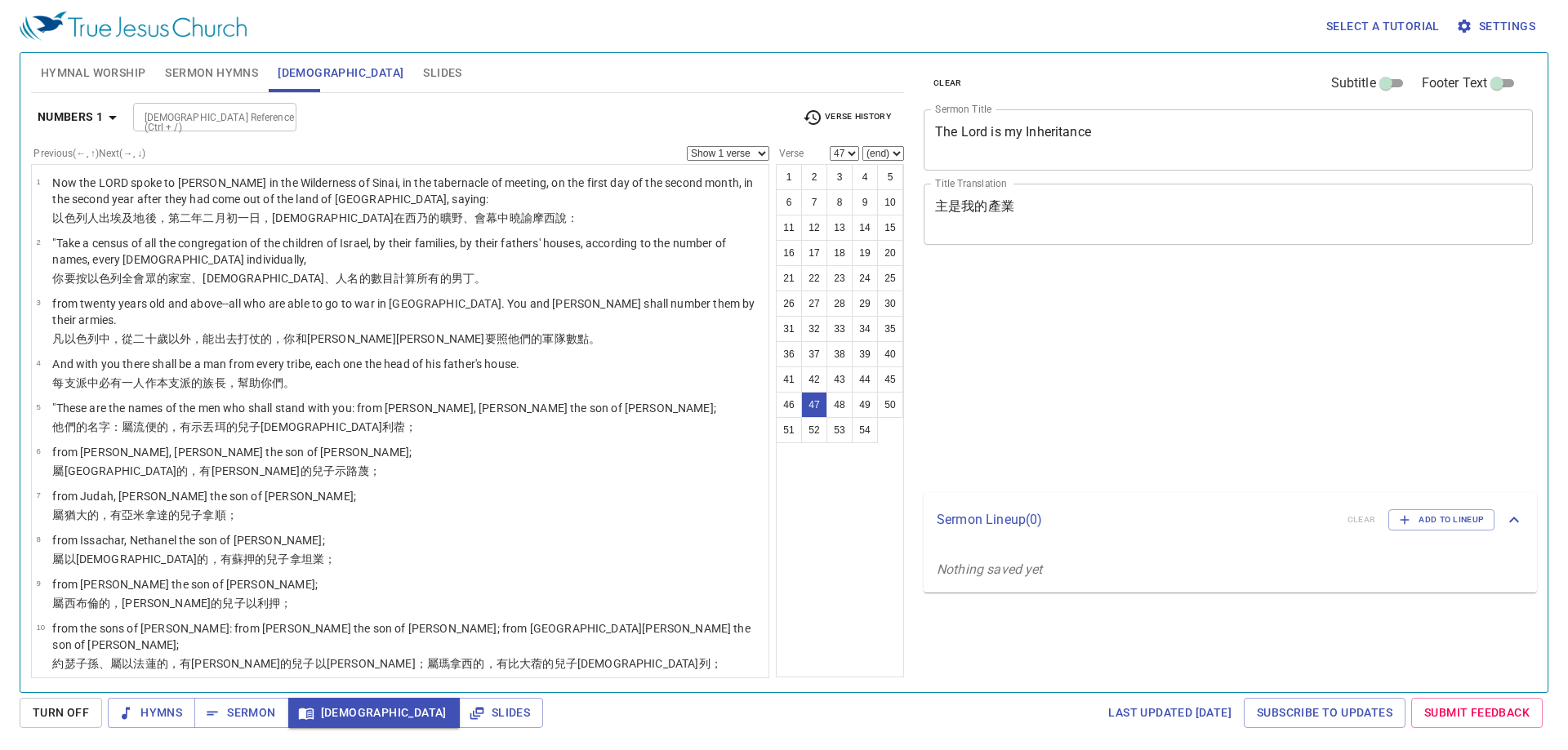
select select "47"
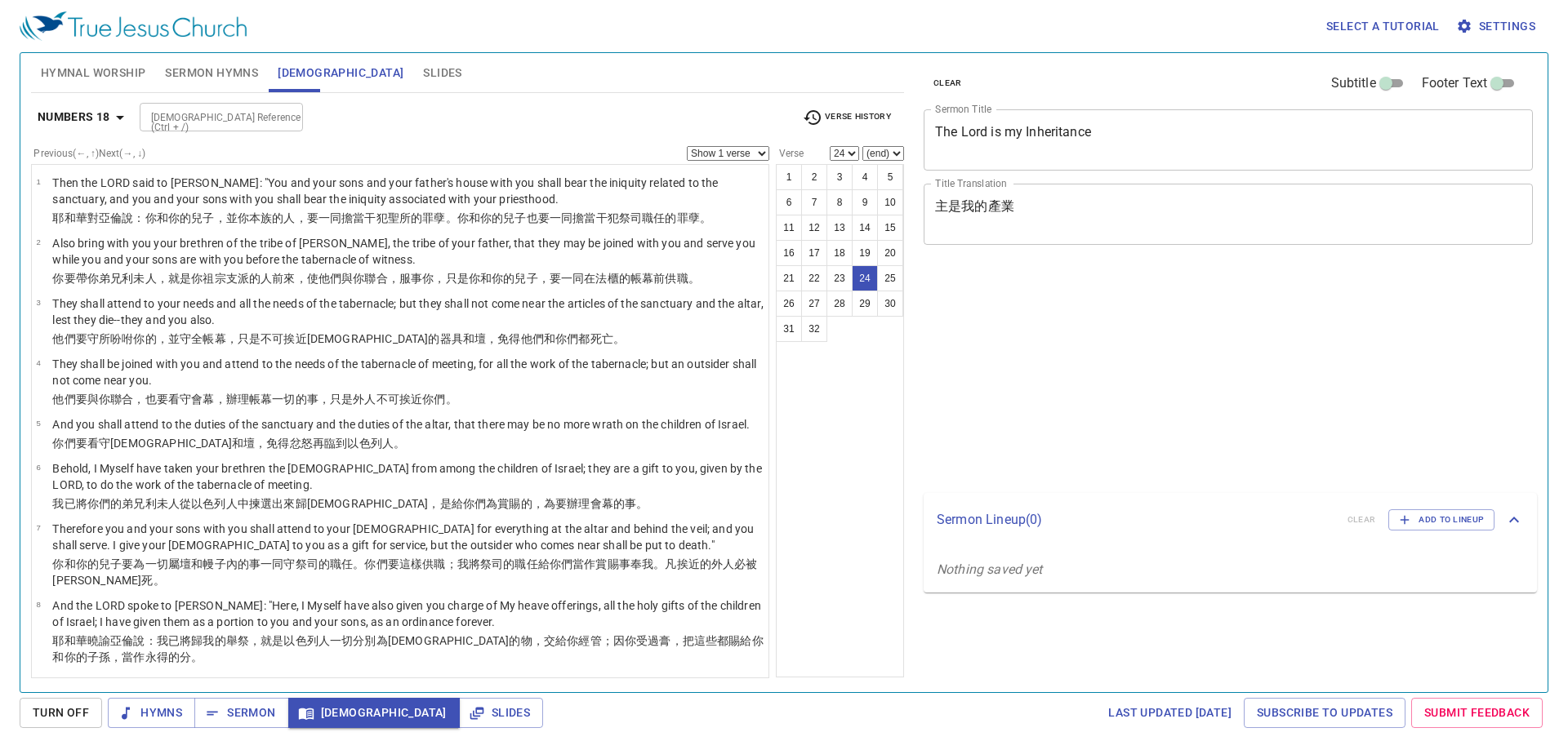
select select "24"
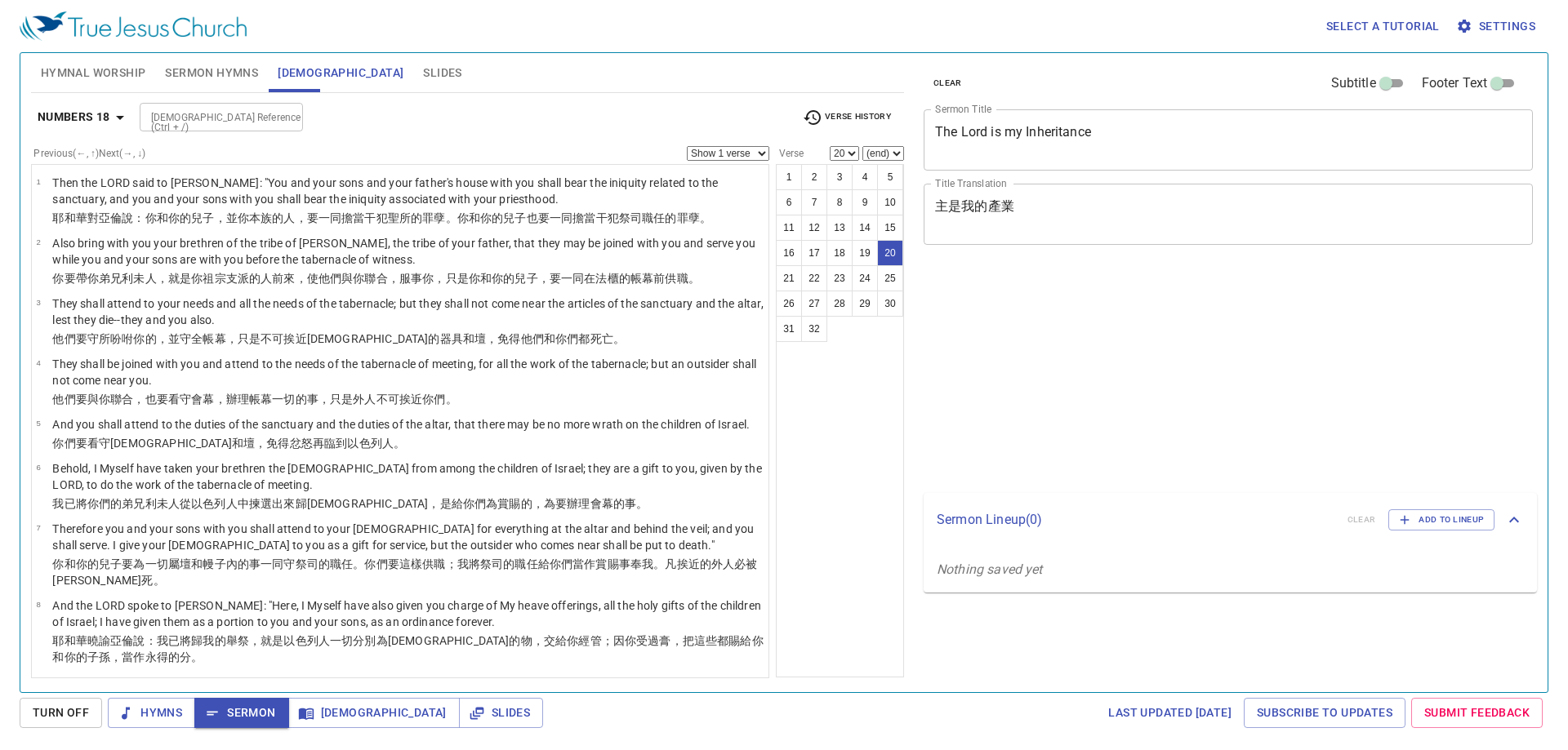
select select "20"
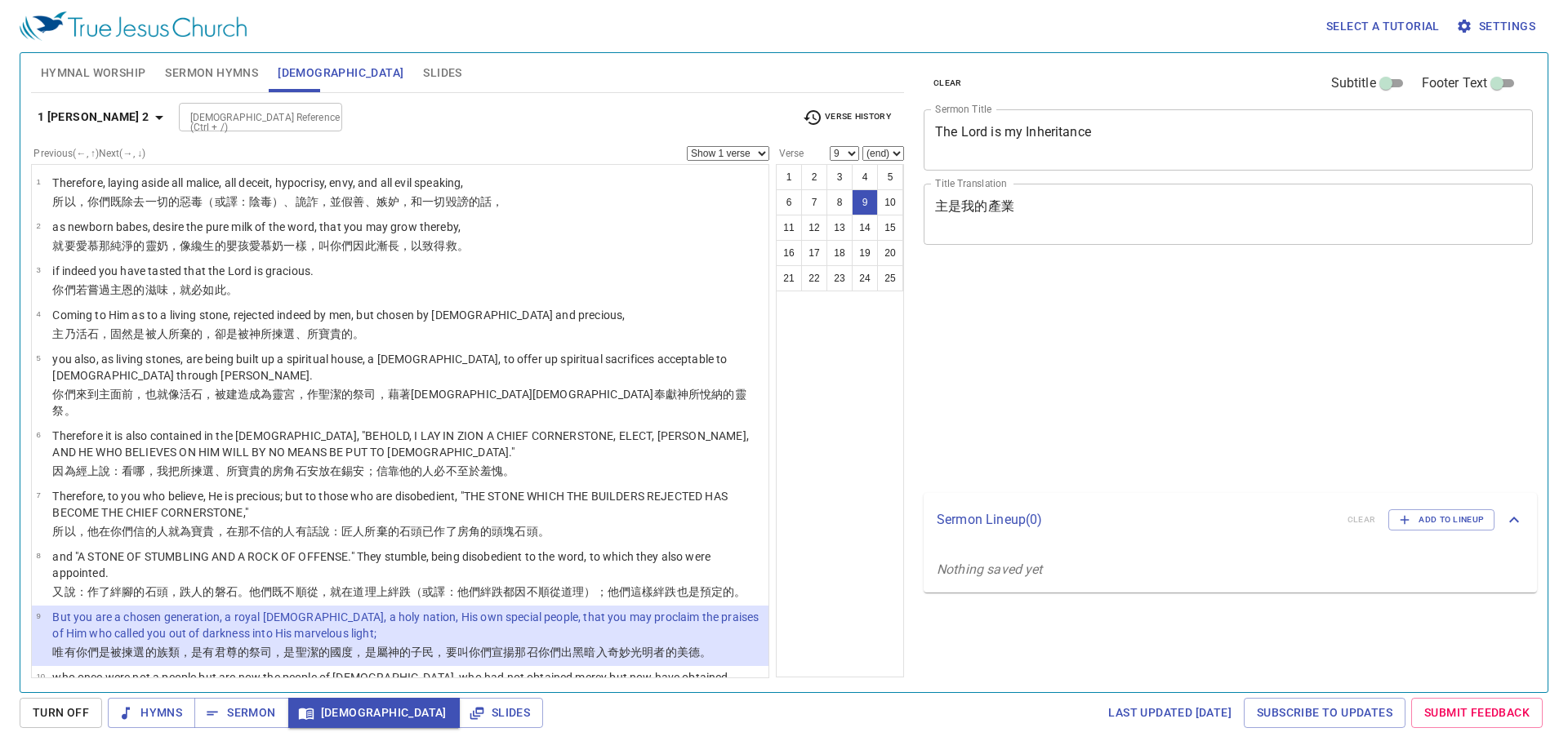
select select "9"
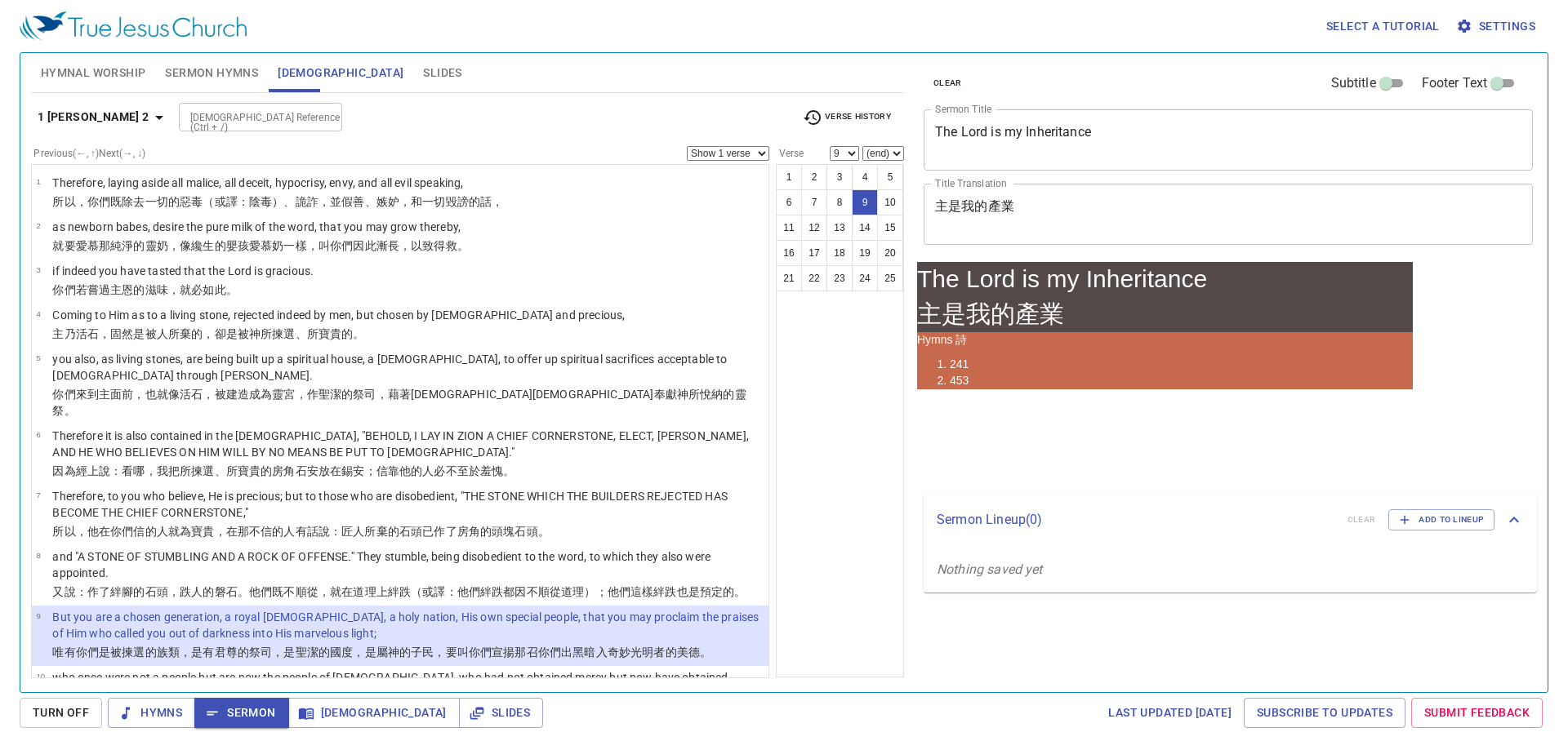
click at [90, 114] on b "1 Peter 2" at bounding box center [93, 117] width 112 height 20
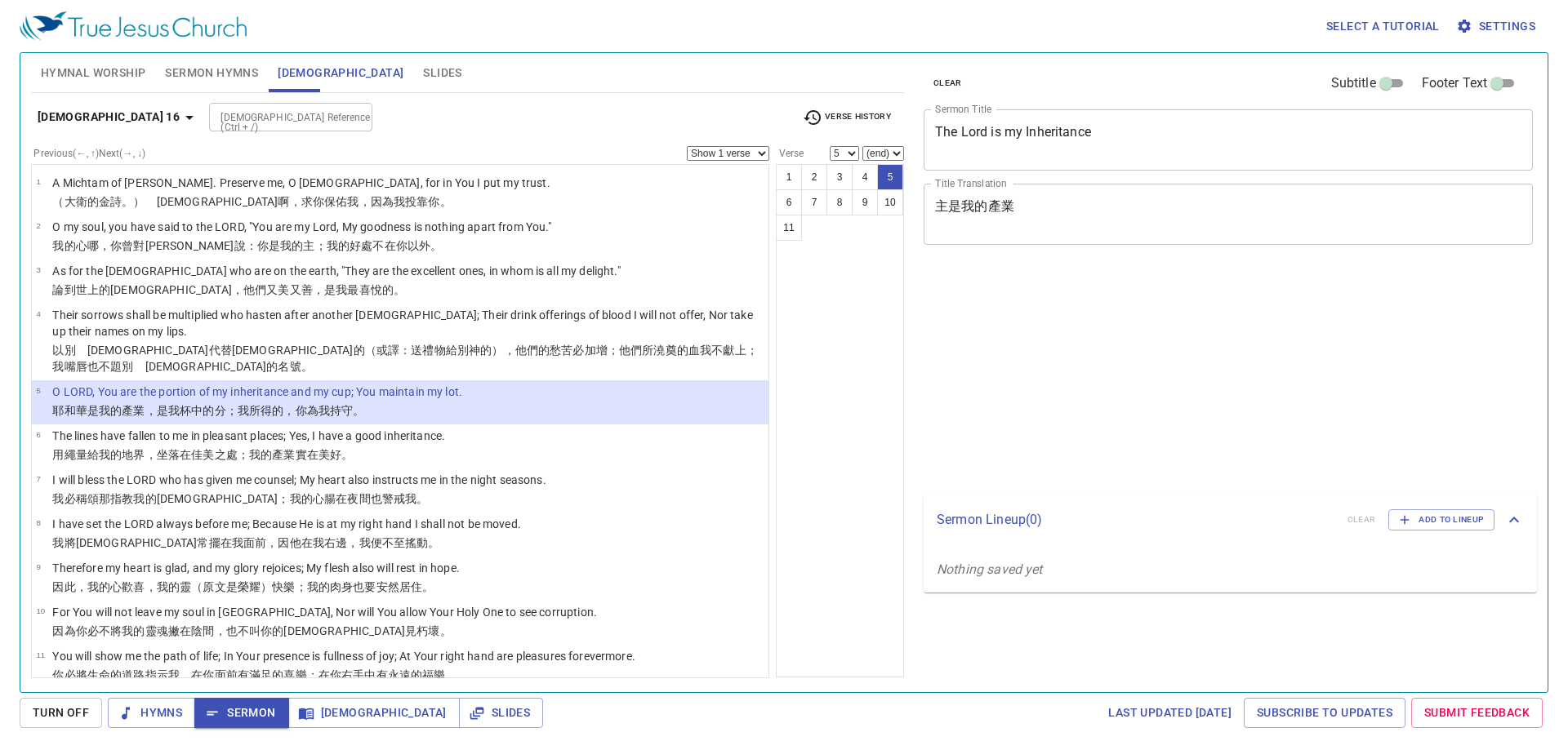
select select "5"
